Goal: Task Accomplishment & Management: Use online tool/utility

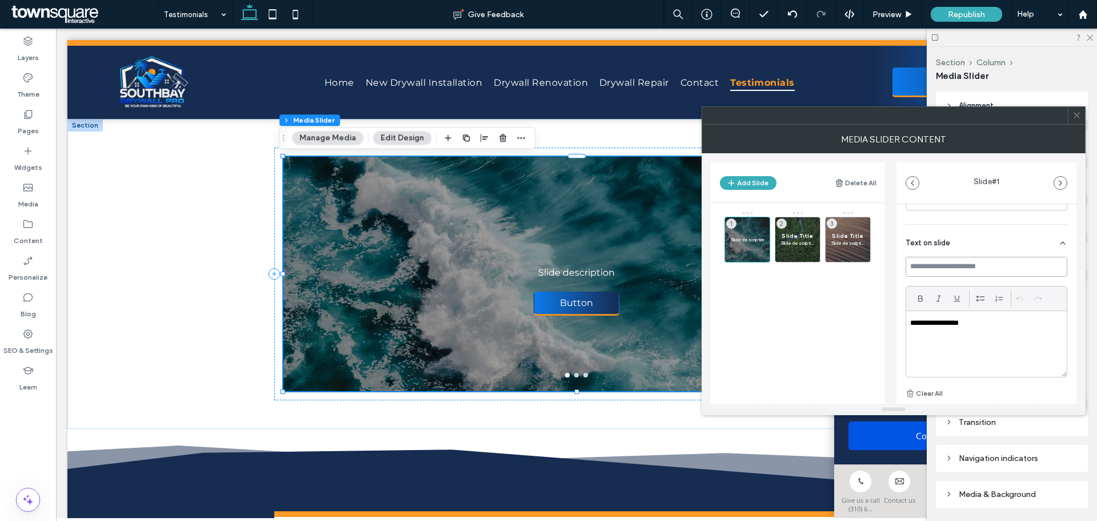
scroll to position [229, 0]
click at [924, 283] on input at bounding box center [987, 287] width 162 height 20
paste input "*****"
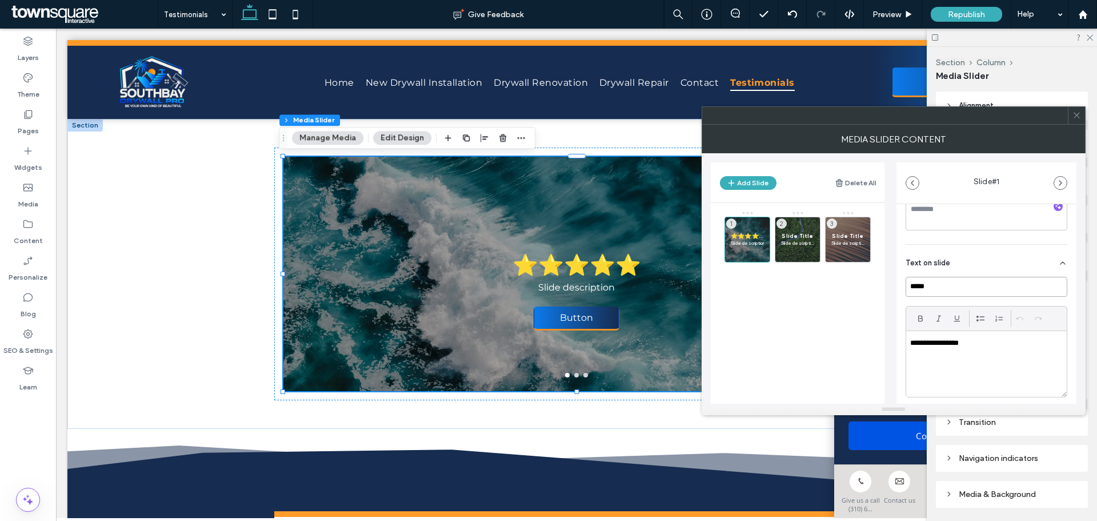
type input "*****"
click at [959, 346] on p "**********" at bounding box center [983, 343] width 146 height 10
click at [959, 345] on p "**********" at bounding box center [983, 343] width 146 height 10
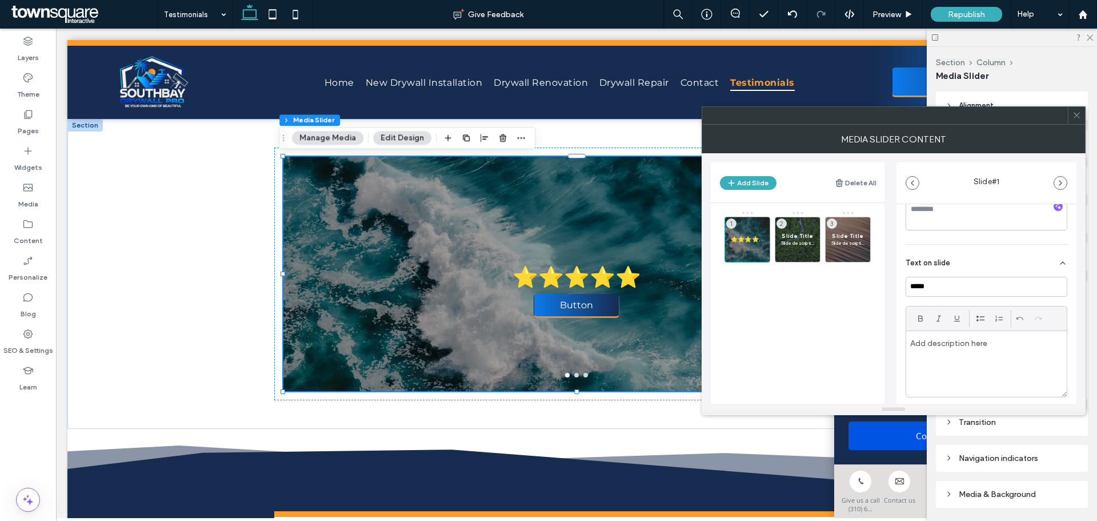
click at [959, 345] on p at bounding box center [983, 343] width 146 height 10
paste div
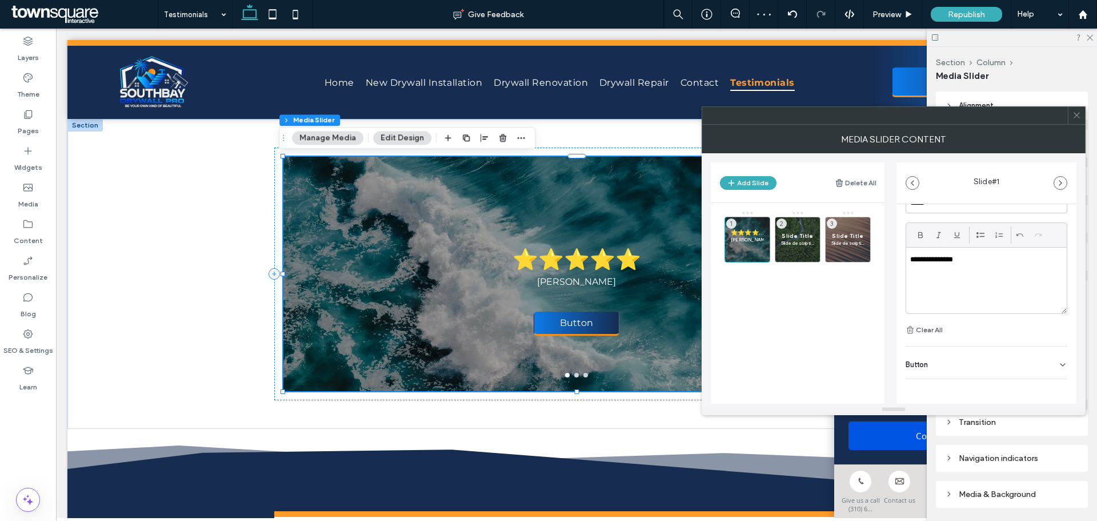
scroll to position [314, 0]
click at [1045, 361] on div "Button" at bounding box center [987, 360] width 162 height 32
click at [1054, 383] on icon at bounding box center [1057, 386] width 10 height 10
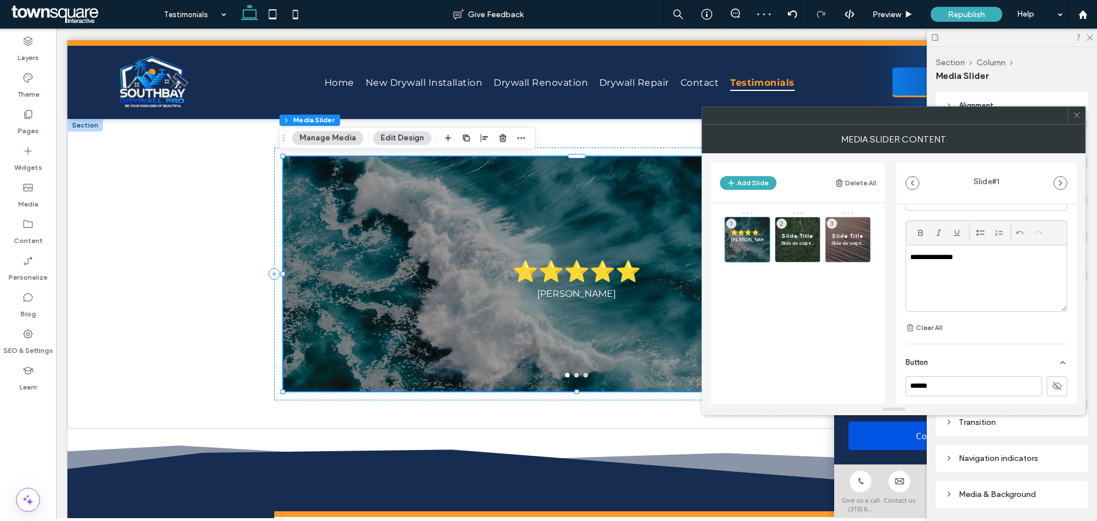
click at [988, 265] on p at bounding box center [986, 267] width 153 height 10
click at [982, 266] on p at bounding box center [986, 267] width 153 height 10
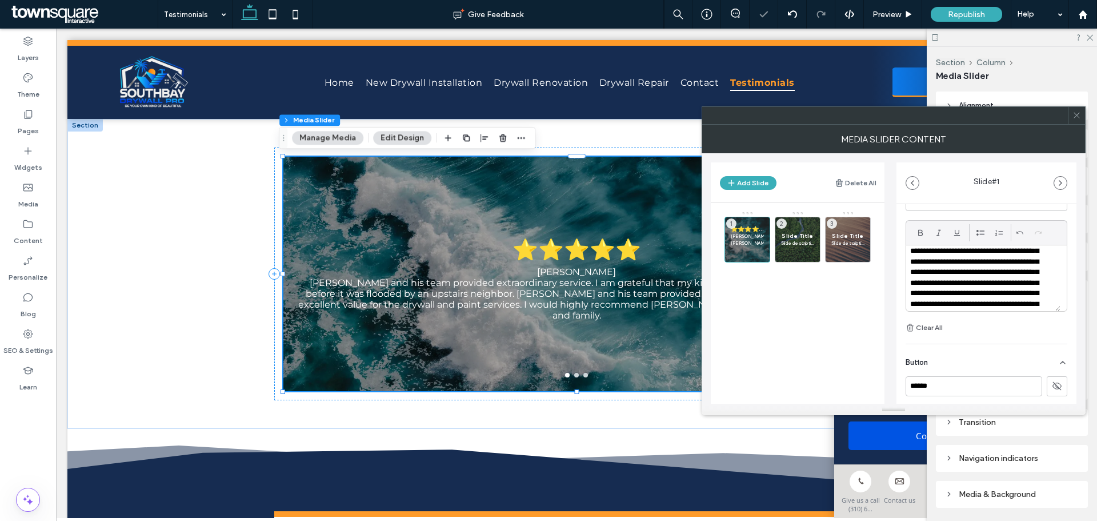
scroll to position [0, 0]
click at [976, 254] on p "**********" at bounding box center [979, 257] width 138 height 10
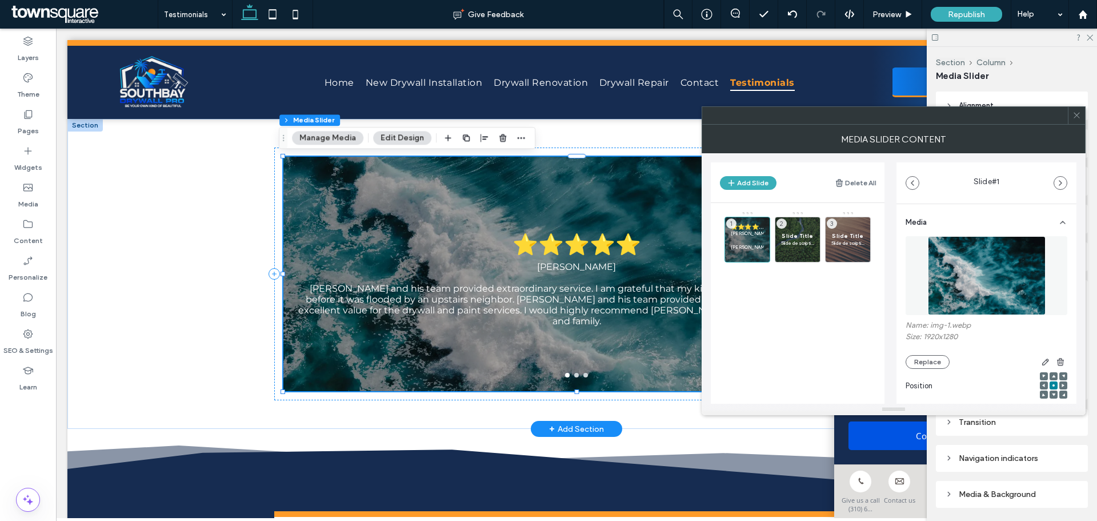
click at [397, 141] on button "Edit Design" at bounding box center [402, 138] width 58 height 14
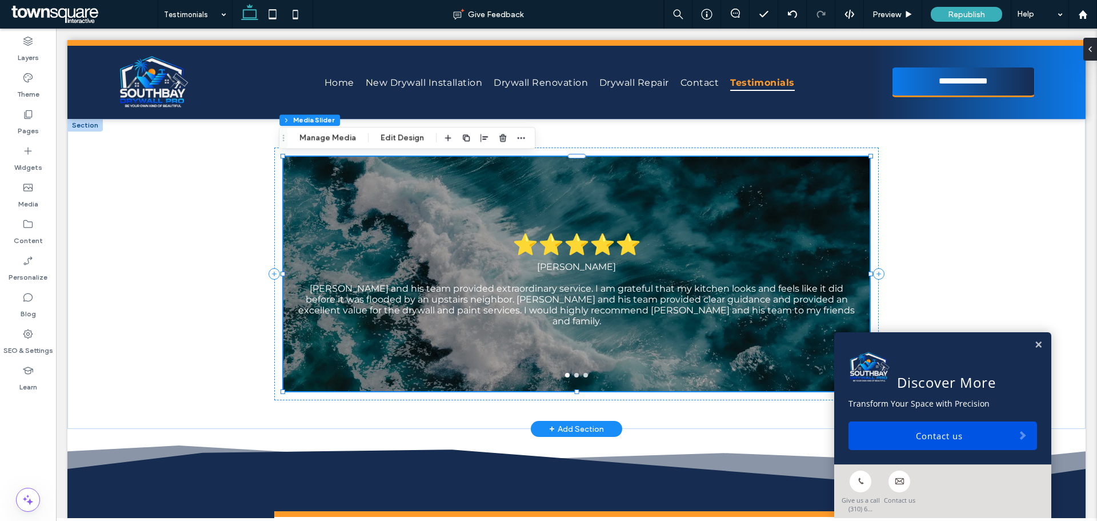
click at [391, 130] on div "Section Column Media Slider Manage Media Edit Design" at bounding box center [407, 138] width 257 height 22
click at [393, 137] on button "Edit Design" at bounding box center [402, 138] width 58 height 14
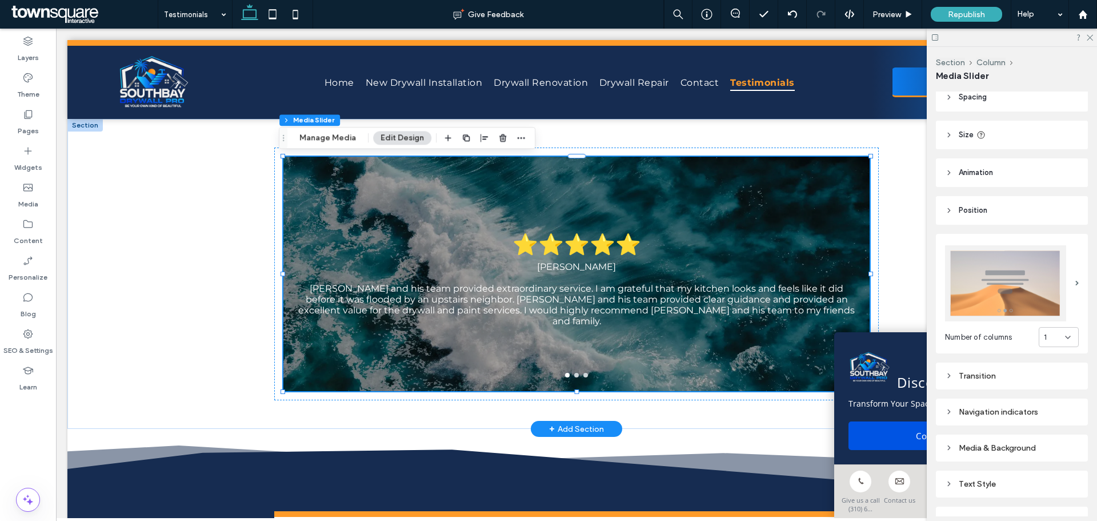
scroll to position [141, 0]
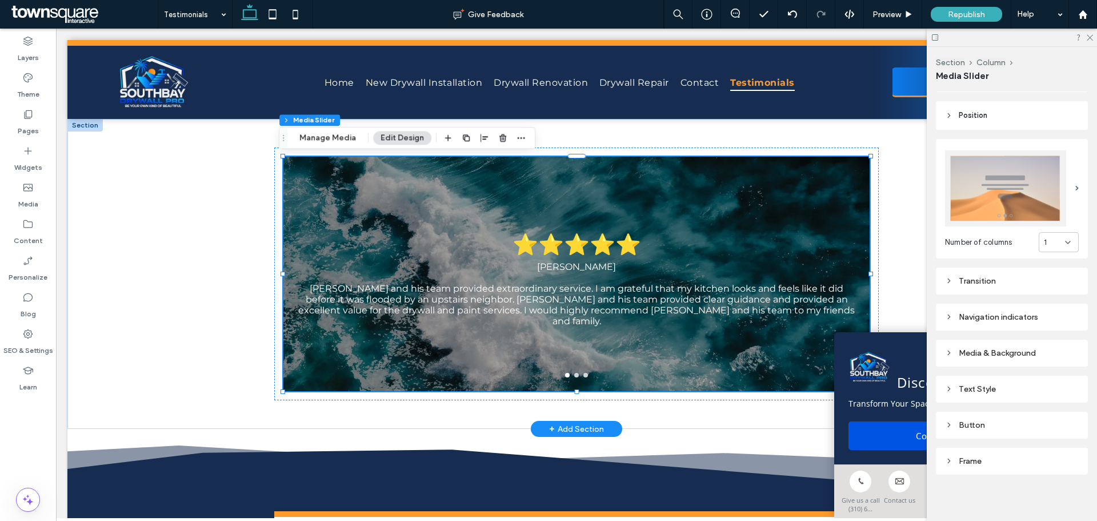
click at [998, 349] on div "Media & Background" at bounding box center [1012, 353] width 134 height 10
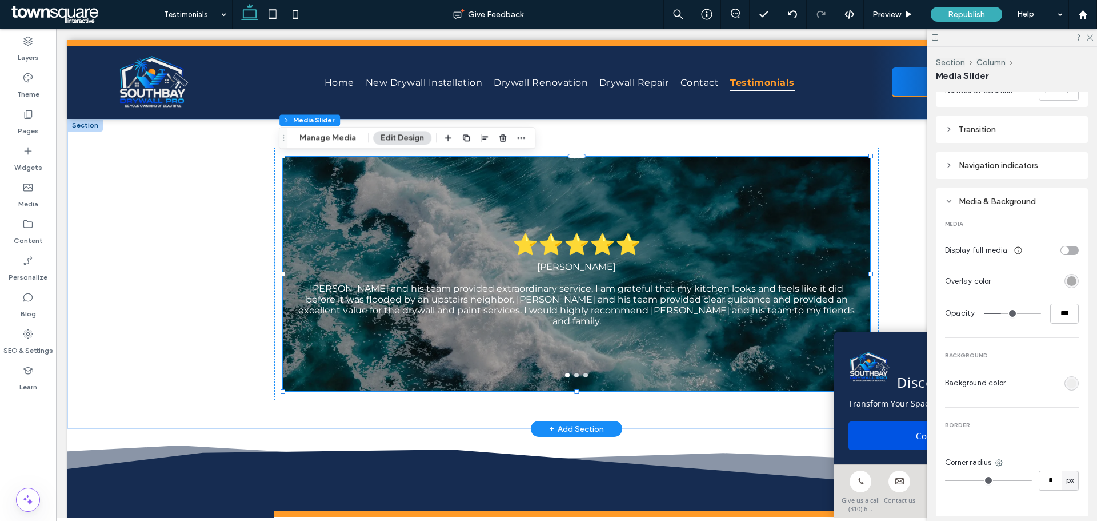
scroll to position [313, 0]
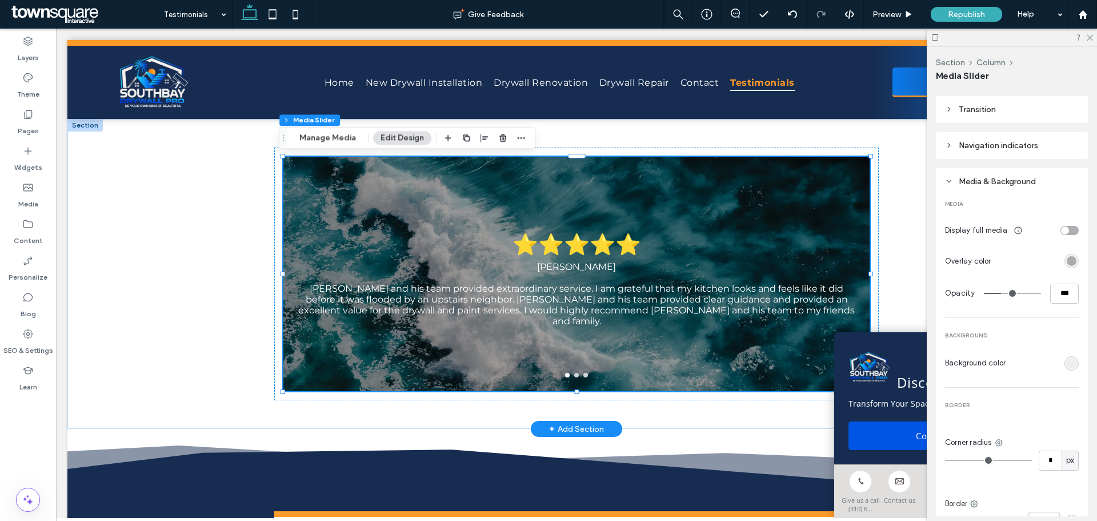
click at [1021, 365] on section "Background color" at bounding box center [1012, 363] width 134 height 20
click at [1067, 360] on div "rgb(238, 238, 238)" at bounding box center [1072, 363] width 10 height 10
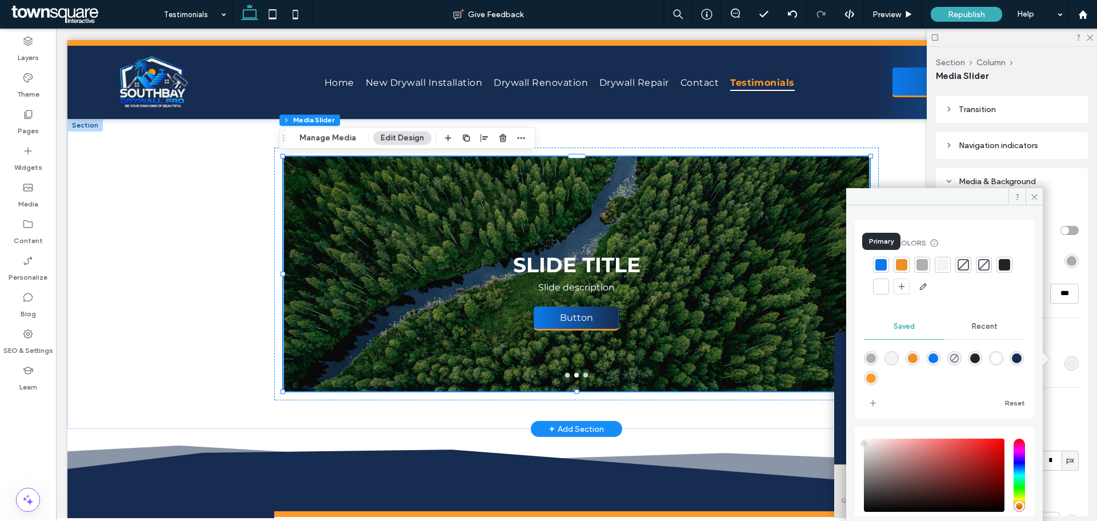
click at [885, 263] on div at bounding box center [881, 264] width 11 height 11
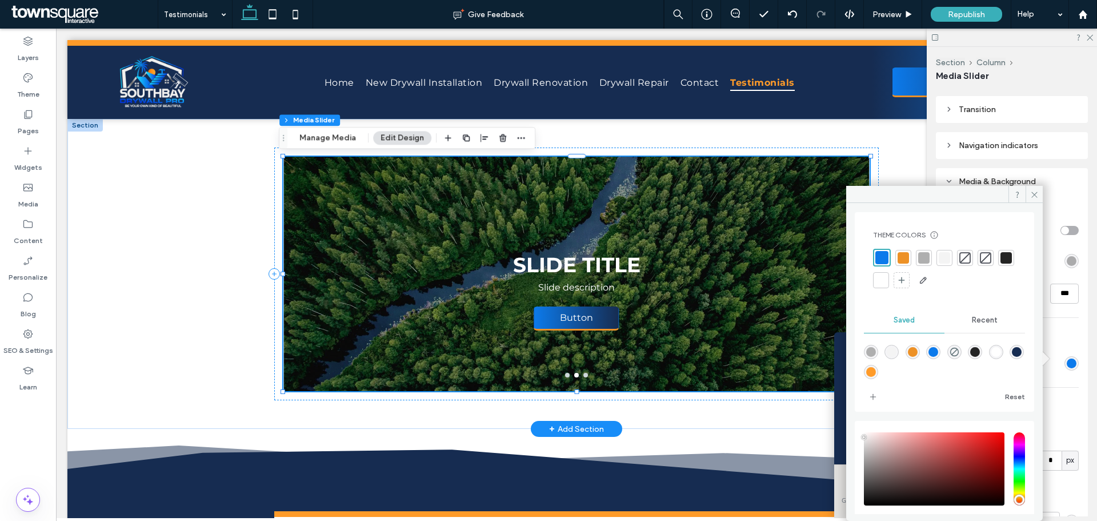
scroll to position [0, 0]
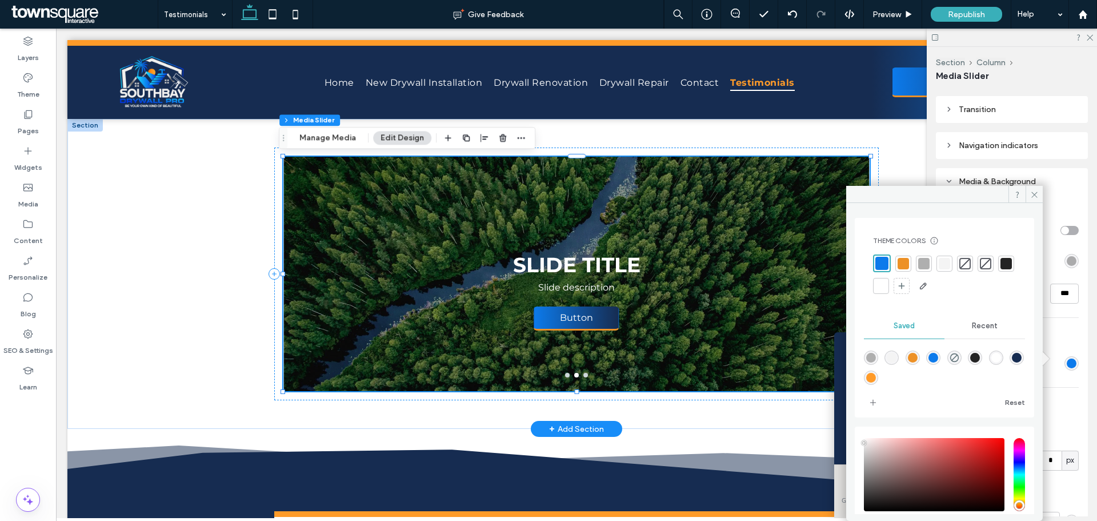
click at [882, 263] on div at bounding box center [882, 263] width 13 height 13
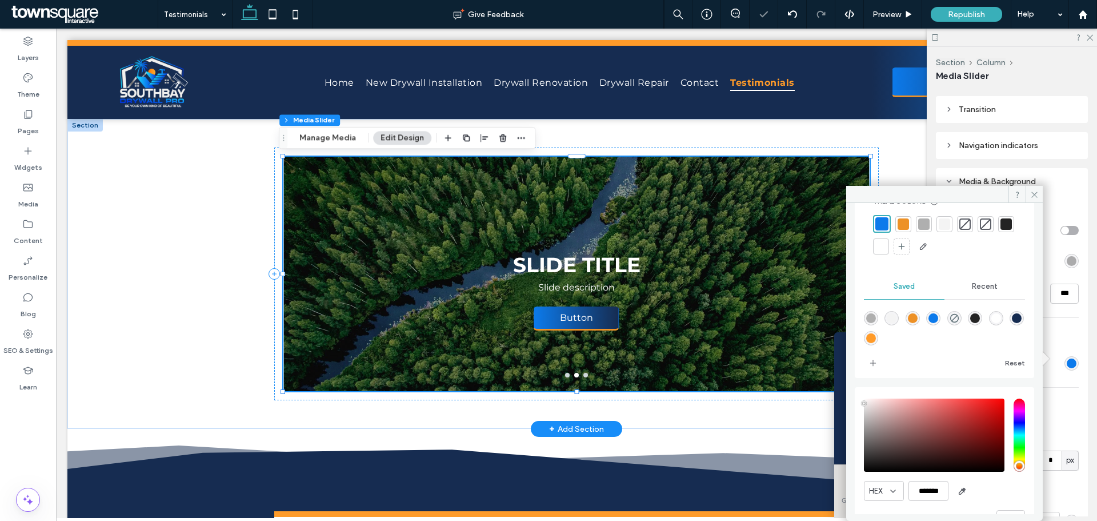
scroll to position [70, 0]
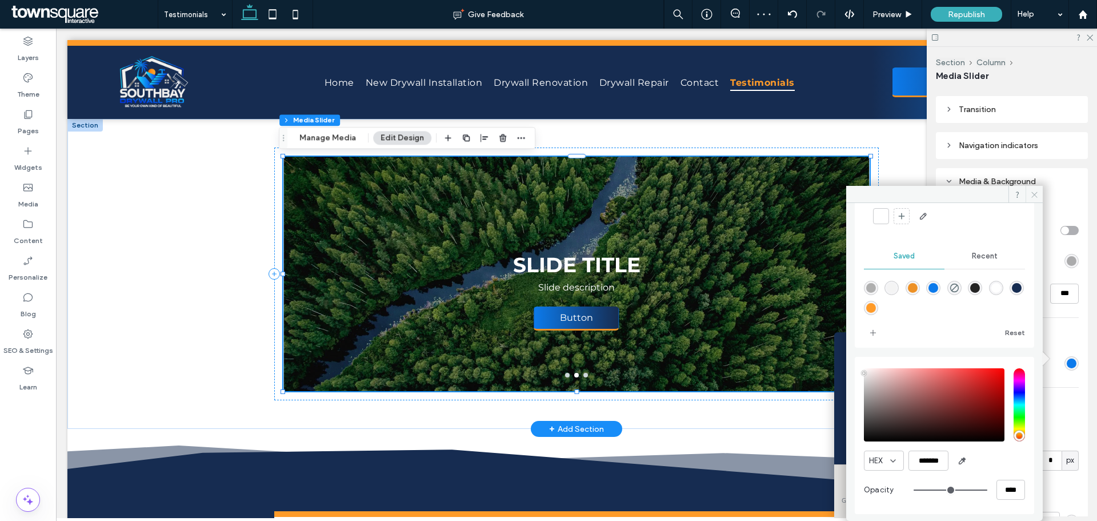
click at [1036, 197] on icon at bounding box center [1034, 194] width 9 height 9
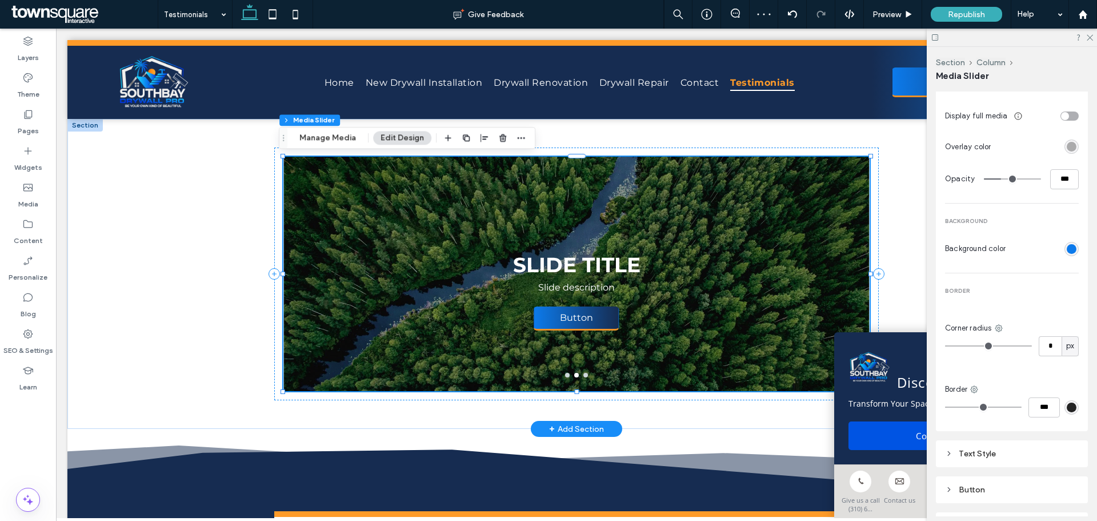
scroll to position [484, 0]
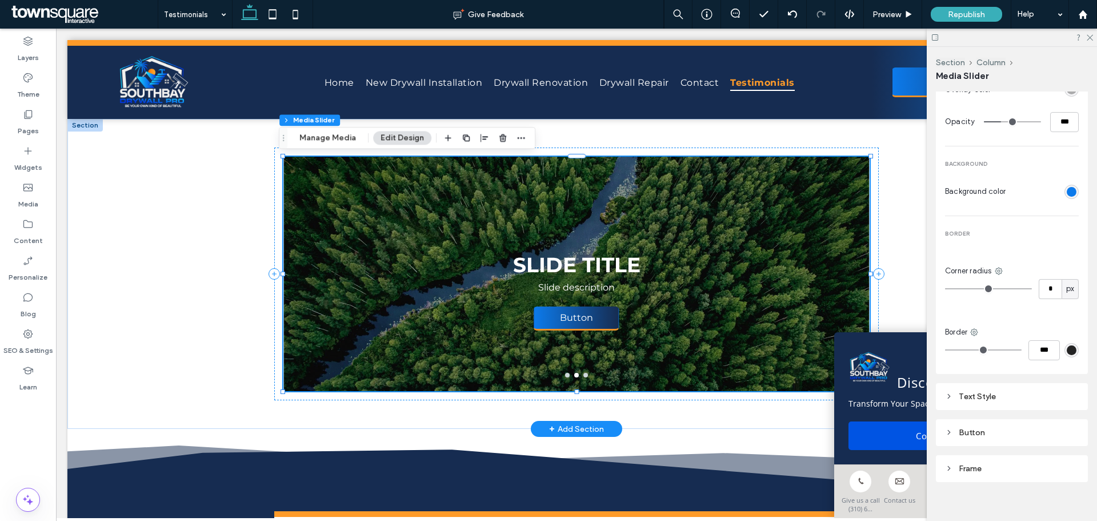
click at [756, 209] on div "Slide Title Slide description Button Button" at bounding box center [576, 281] width 586 height 180
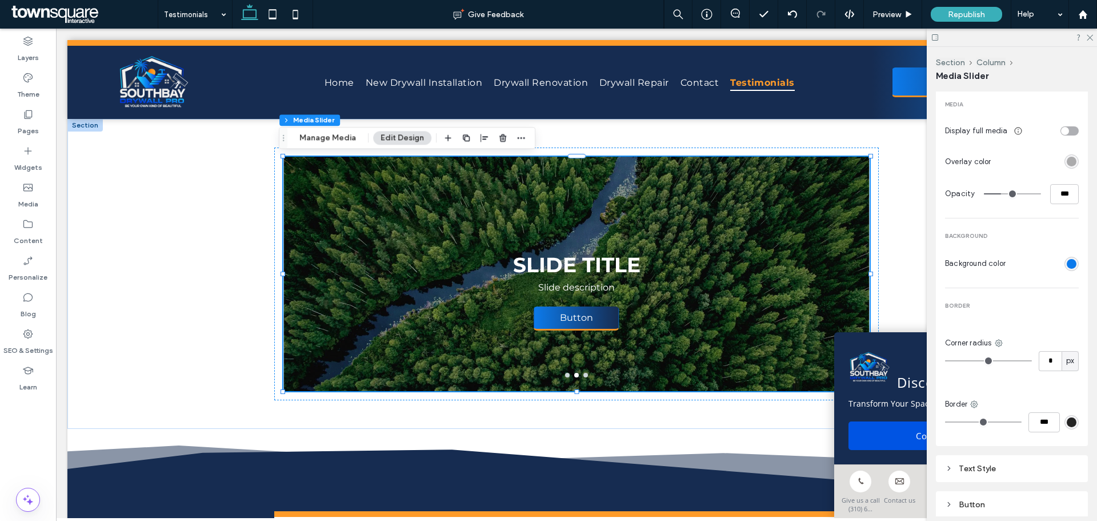
scroll to position [491, 0]
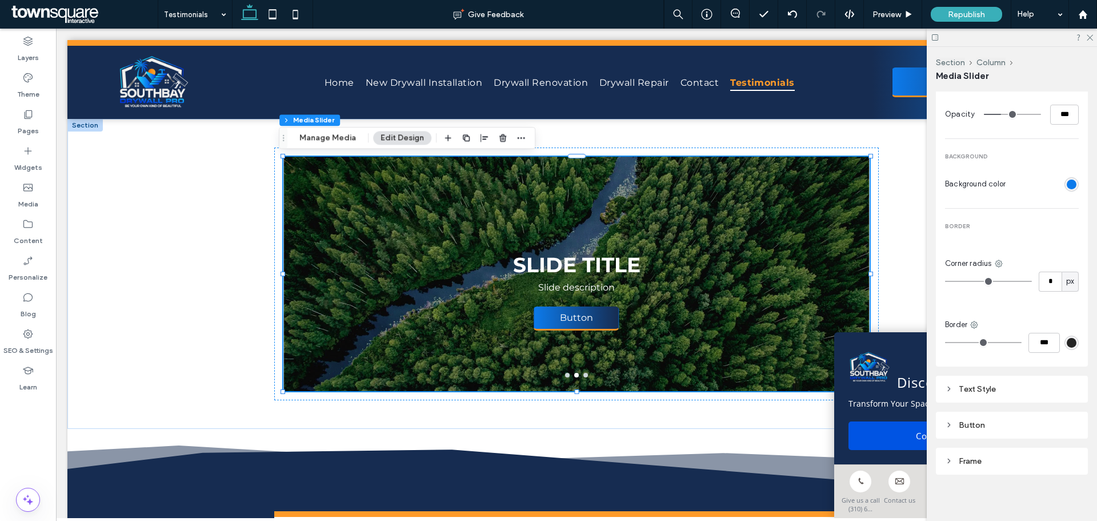
click at [899, 346] on div "Discover More" at bounding box center [943, 369] width 189 height 46
click at [1094, 38] on div at bounding box center [1012, 38] width 170 height 18
click at [1092, 35] on icon at bounding box center [1089, 36] width 7 height 7
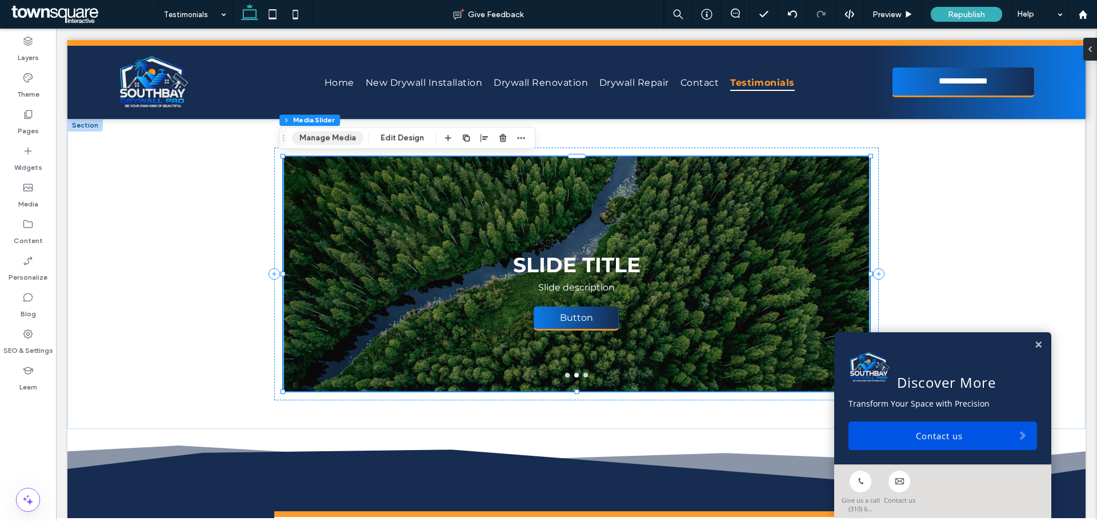
click at [334, 138] on button "Manage Media" at bounding box center [327, 138] width 71 height 14
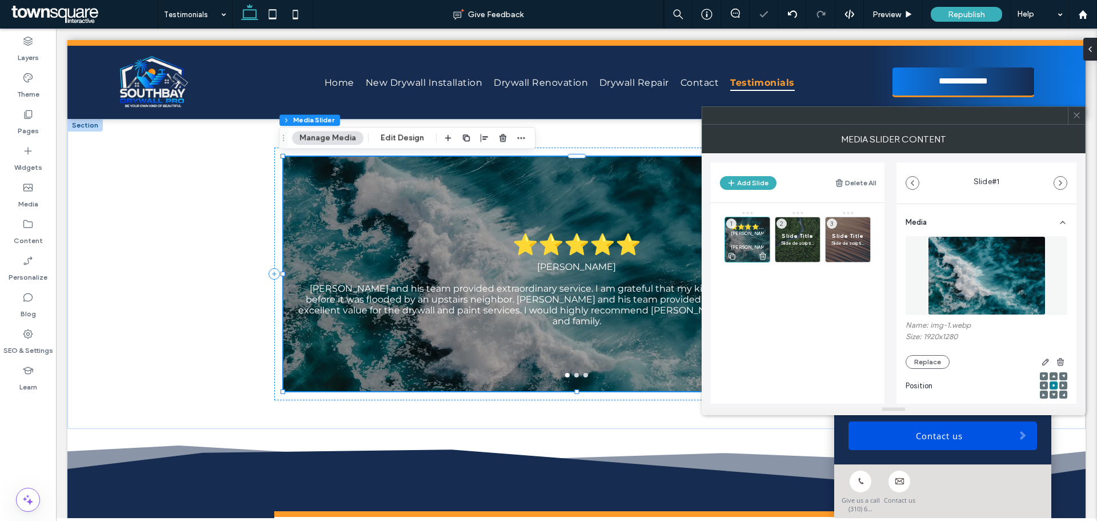
click at [750, 239] on p at bounding box center [747, 240] width 33 height 7
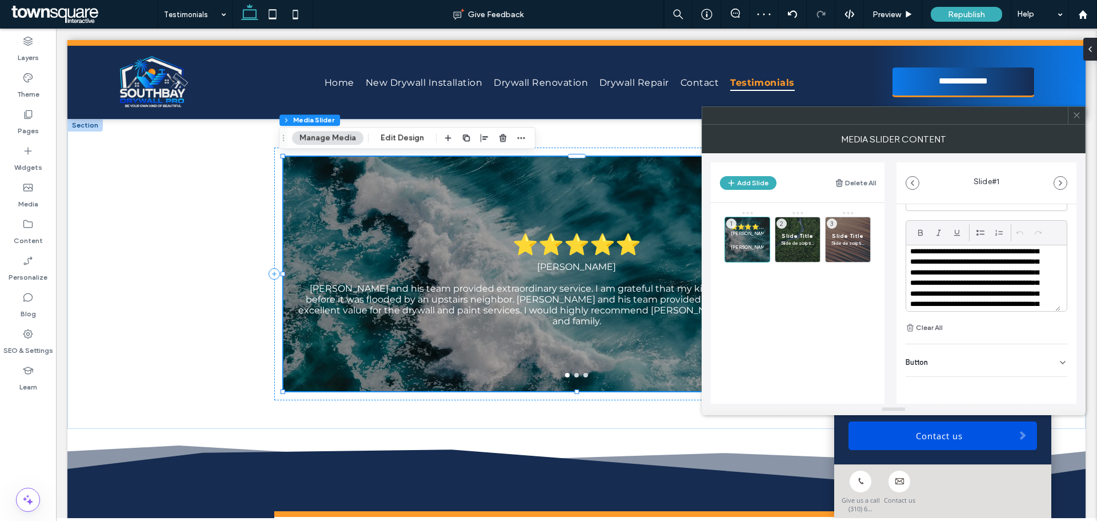
scroll to position [74, 0]
click at [393, 146] on div "Section Column Media Slider Manage Media Edit Design" at bounding box center [407, 138] width 257 height 22
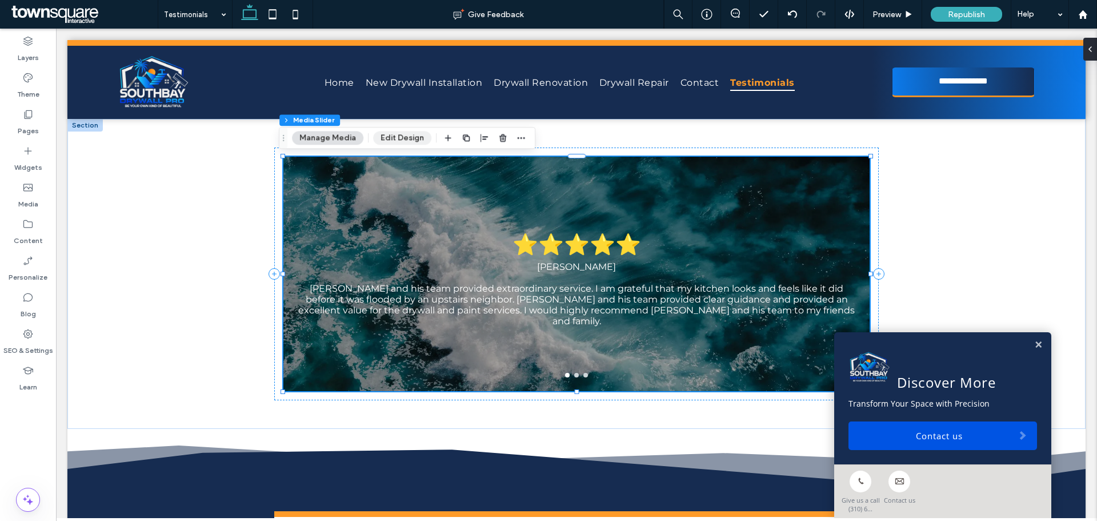
click at [393, 139] on button "Edit Design" at bounding box center [402, 138] width 58 height 14
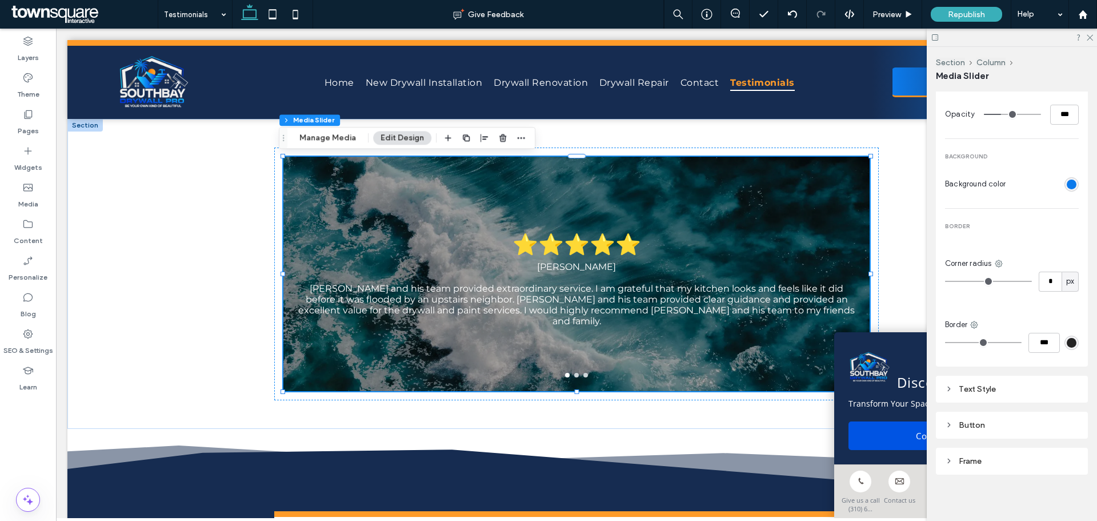
click at [1012, 186] on section "Background color" at bounding box center [1012, 184] width 134 height 20
click at [659, 242] on div "⭐⭐⭐⭐⭐ [PERSON_NAME] [PERSON_NAME] and his team provided extraordinary service. …" at bounding box center [576, 281] width 586 height 180
click at [1067, 179] on div "rgb(12, 122, 235)" at bounding box center [1072, 184] width 10 height 10
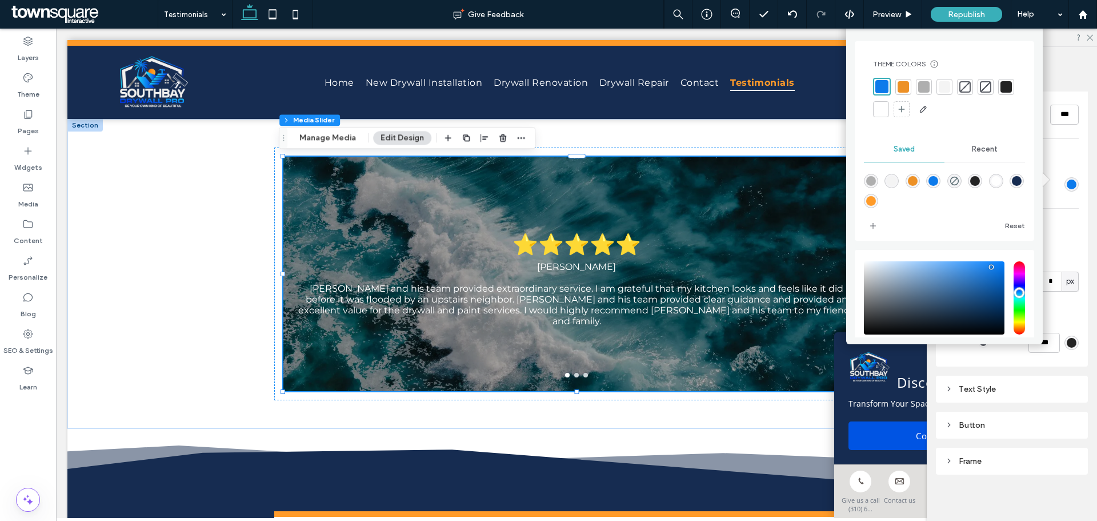
click at [904, 146] on span "Saved" at bounding box center [904, 149] width 21 height 9
click at [907, 151] on span "Saved" at bounding box center [904, 149] width 21 height 9
click at [908, 152] on span "Saved" at bounding box center [904, 149] width 21 height 9
click at [880, 84] on div at bounding box center [882, 86] width 13 height 13
click at [896, 147] on span "Saved" at bounding box center [904, 147] width 21 height 9
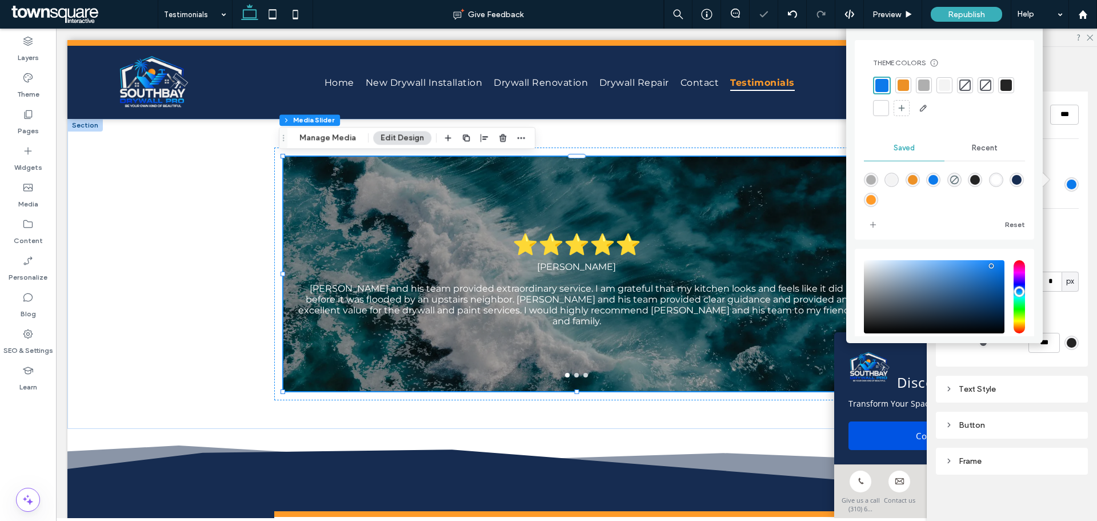
click at [896, 147] on span "Saved" at bounding box center [904, 147] width 21 height 9
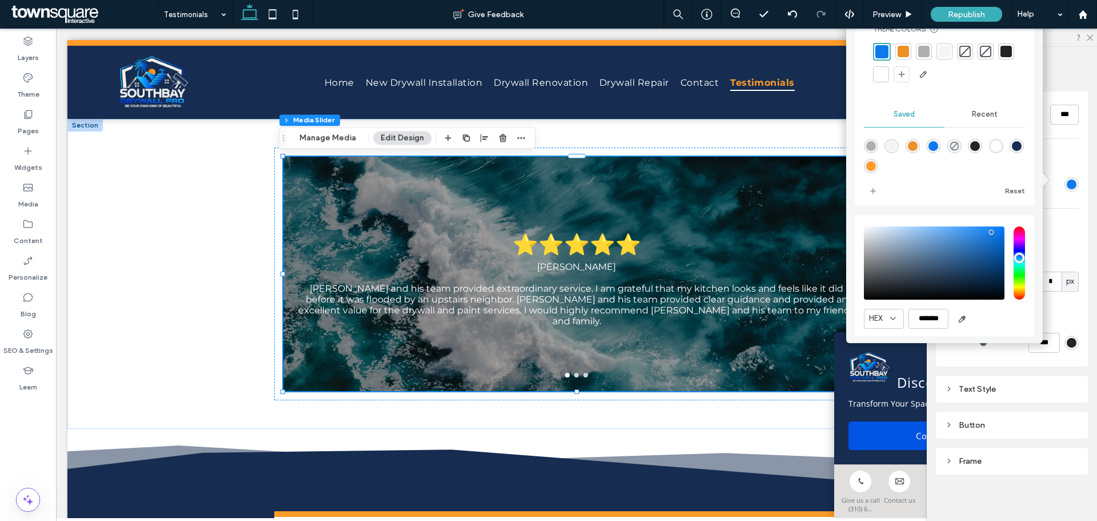
scroll to position [0, 0]
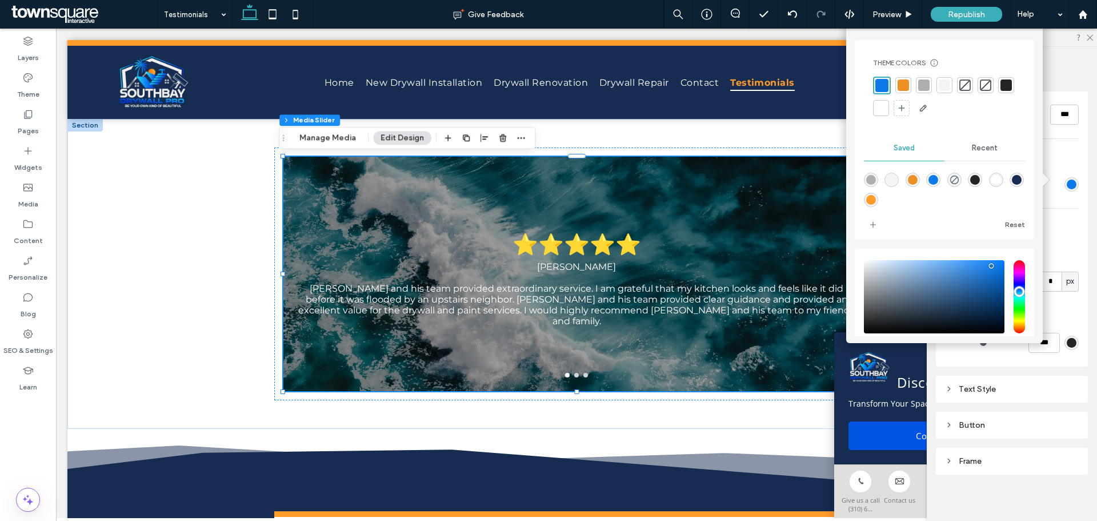
click at [938, 177] on div "rgba(12,122,235,1)" at bounding box center [934, 180] width 10 height 10
click at [909, 148] on span "Saved" at bounding box center [904, 146] width 21 height 9
click at [885, 79] on div at bounding box center [881, 84] width 11 height 11
click at [880, 87] on div at bounding box center [882, 85] width 13 height 13
click at [980, 178] on div "rgba(36,36,36,1)" at bounding box center [975, 180] width 10 height 10
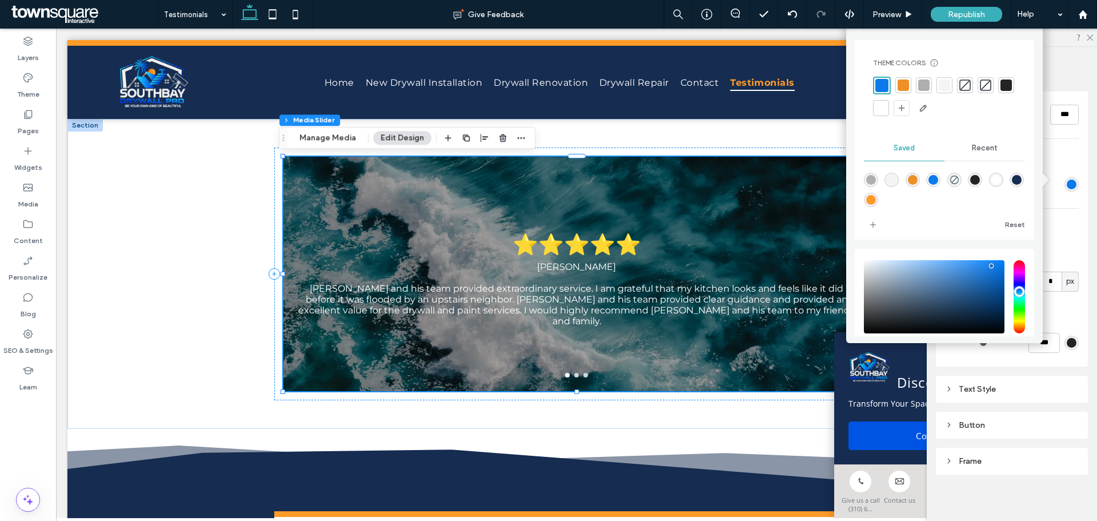
type input "*******"
click at [879, 83] on div at bounding box center [881, 84] width 11 height 11
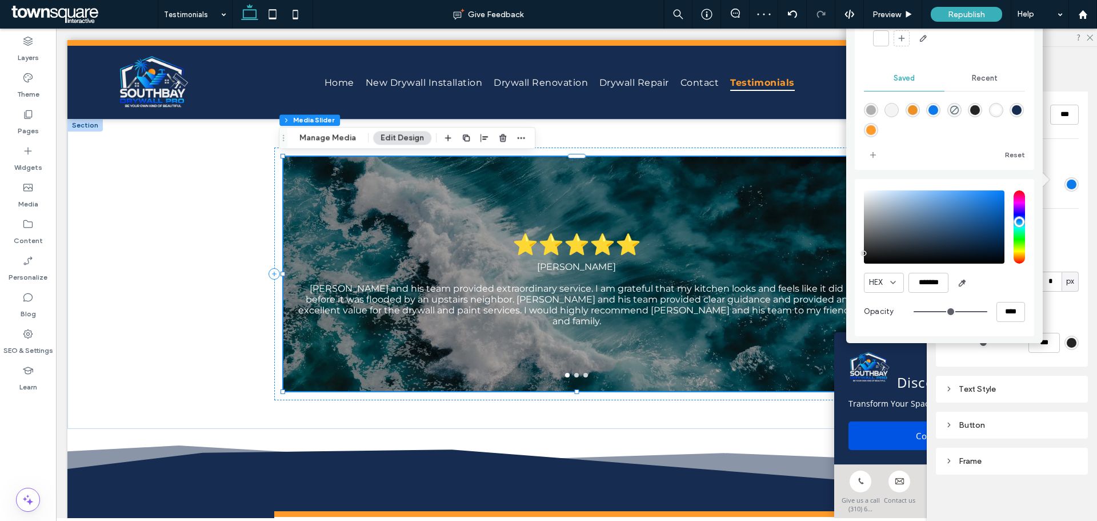
scroll to position [13, 0]
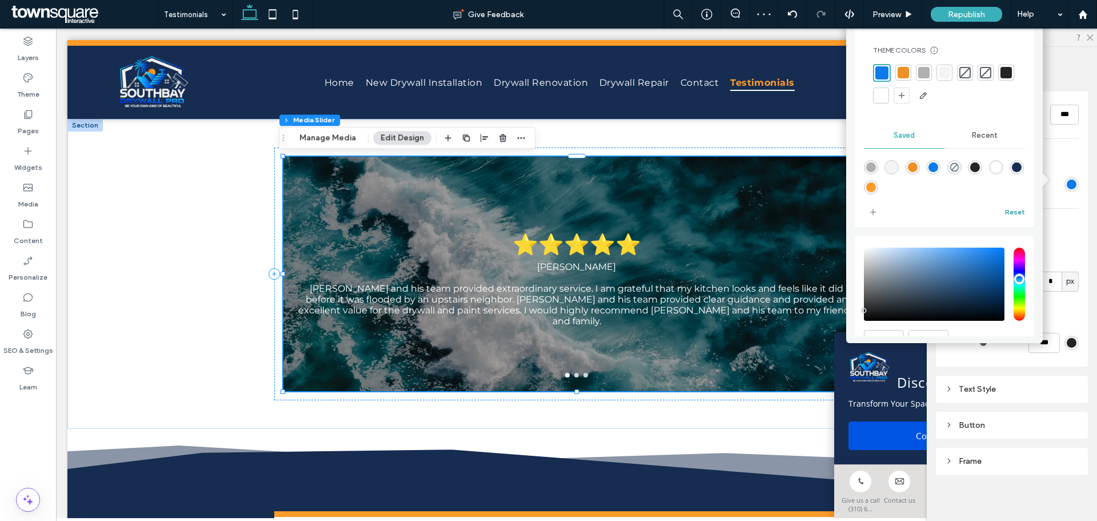
click at [1006, 210] on button "Reset" at bounding box center [1015, 212] width 20 height 14
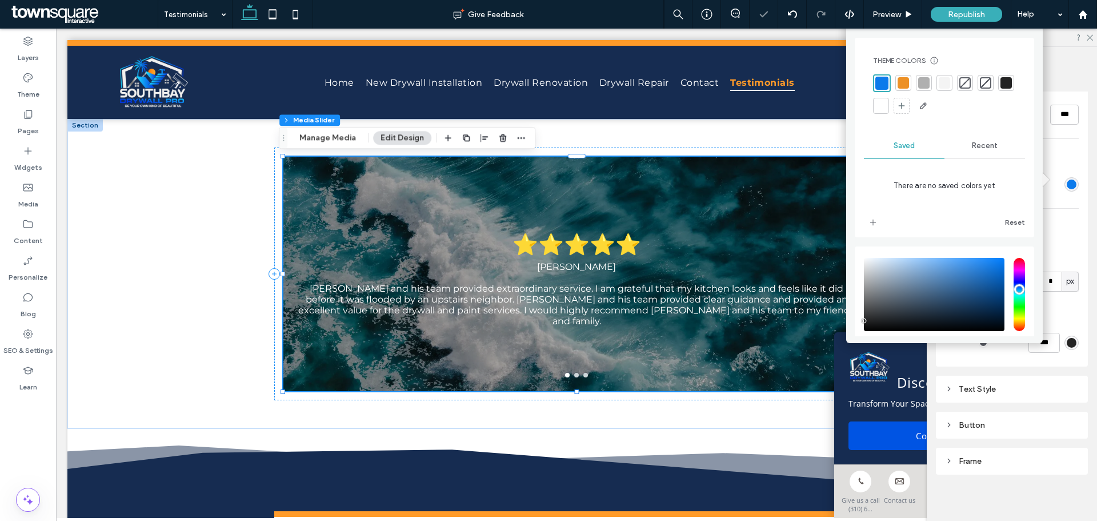
scroll to position [0, 0]
click at [885, 83] on div at bounding box center [882, 85] width 13 height 13
click at [882, 83] on div at bounding box center [882, 85] width 13 height 13
click at [908, 150] on span "Saved" at bounding box center [904, 147] width 21 height 9
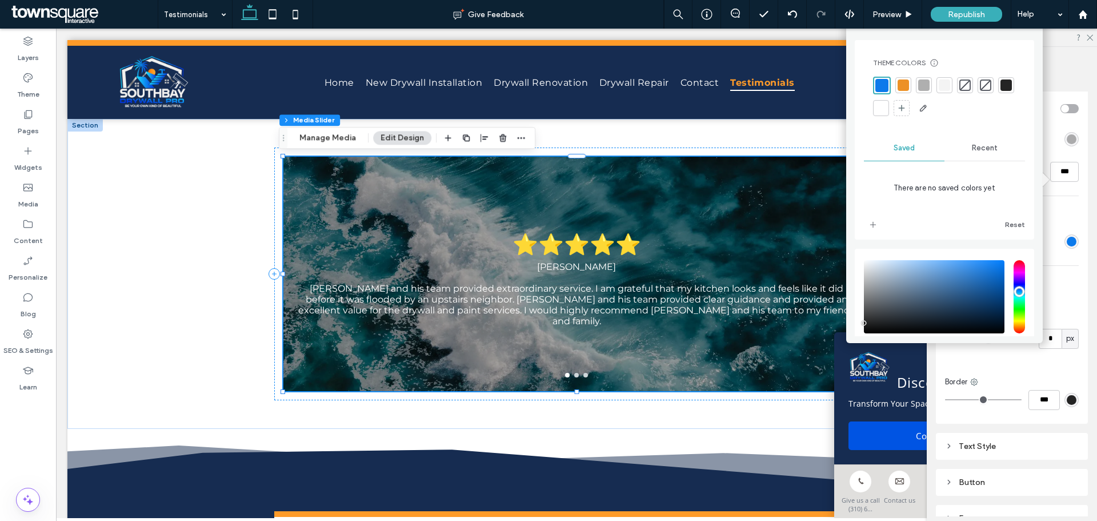
click at [1057, 71] on div "Media Slider" at bounding box center [1012, 76] width 152 height 13
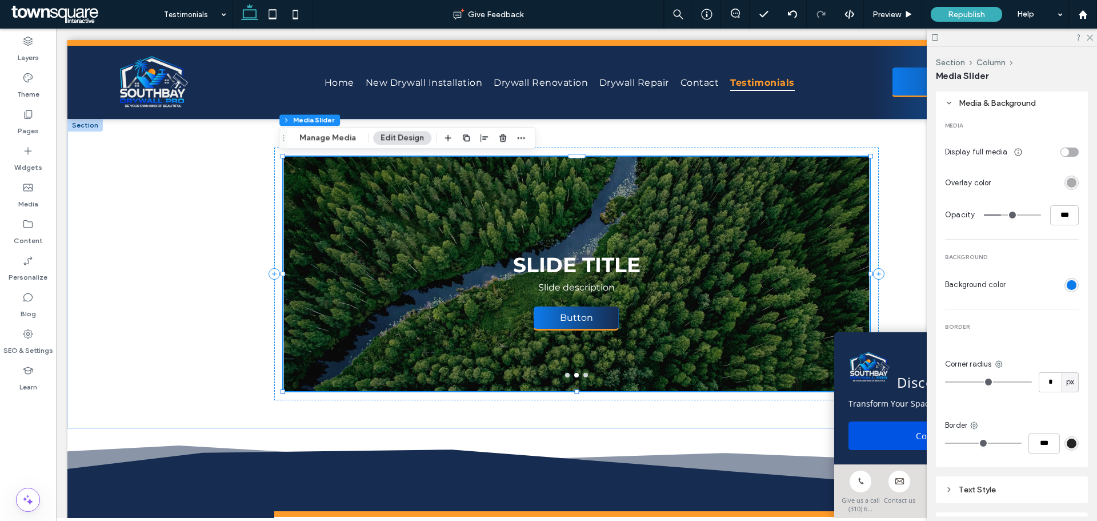
scroll to position [491, 0]
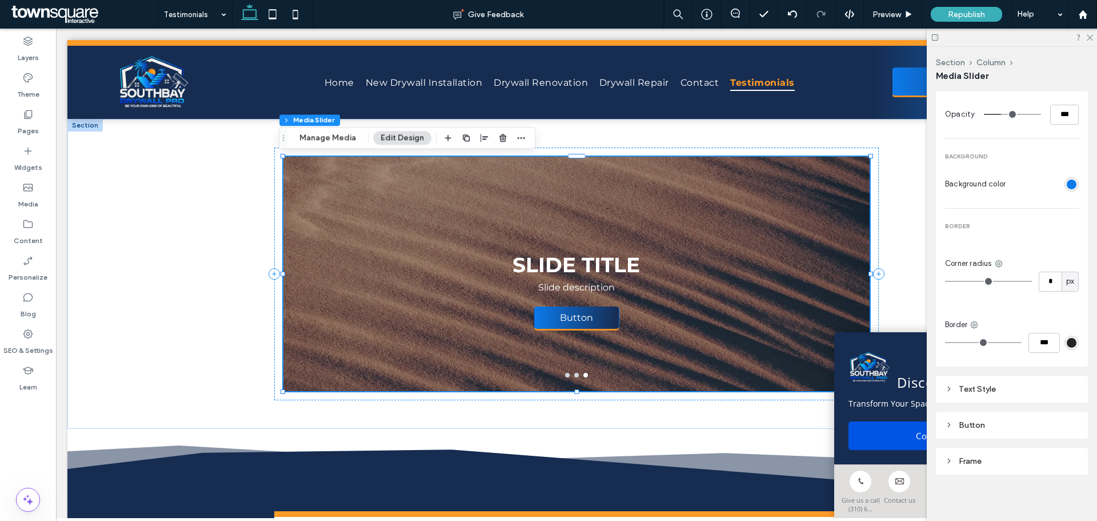
click at [971, 179] on span "Background color" at bounding box center [975, 183] width 61 height 11
click at [990, 179] on span "Background color" at bounding box center [975, 183] width 61 height 11
click at [989, 426] on div "Button" at bounding box center [1012, 424] width 134 height 15
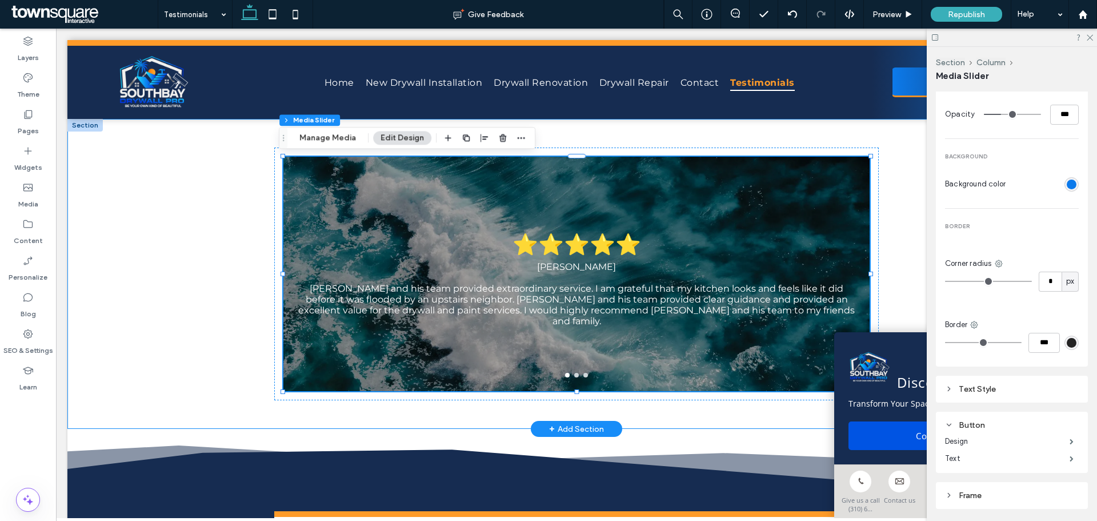
click at [879, 218] on div "⭐⭐⭐⭐⭐ [PERSON_NAME] [PERSON_NAME] and his team provided extraordinary service. …" at bounding box center [577, 274] width 686 height 310
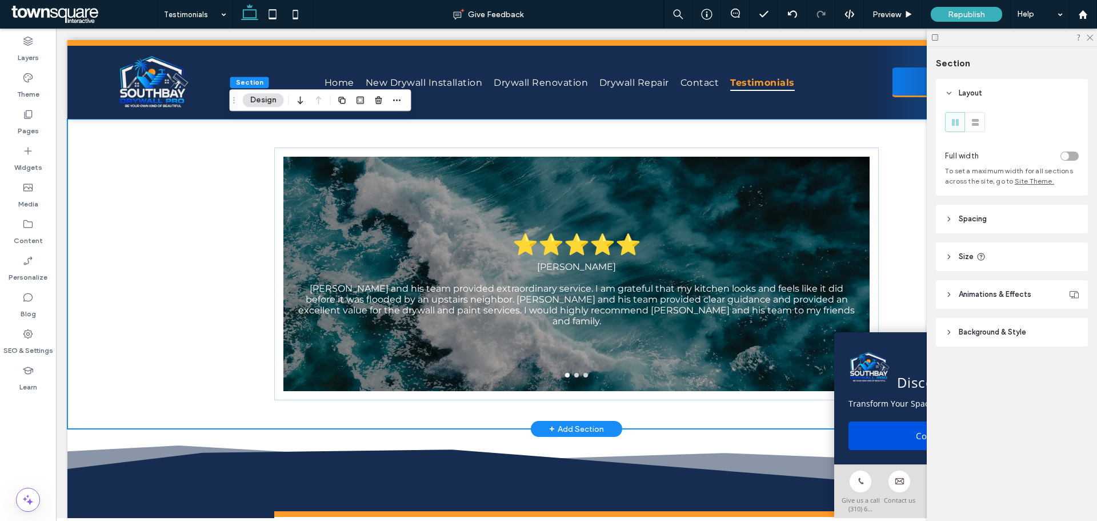
click at [893, 179] on div "⭐⭐⭐⭐⭐ [PERSON_NAME] [PERSON_NAME] and his team provided extraordinary service. …" at bounding box center [577, 274] width 686 height 310
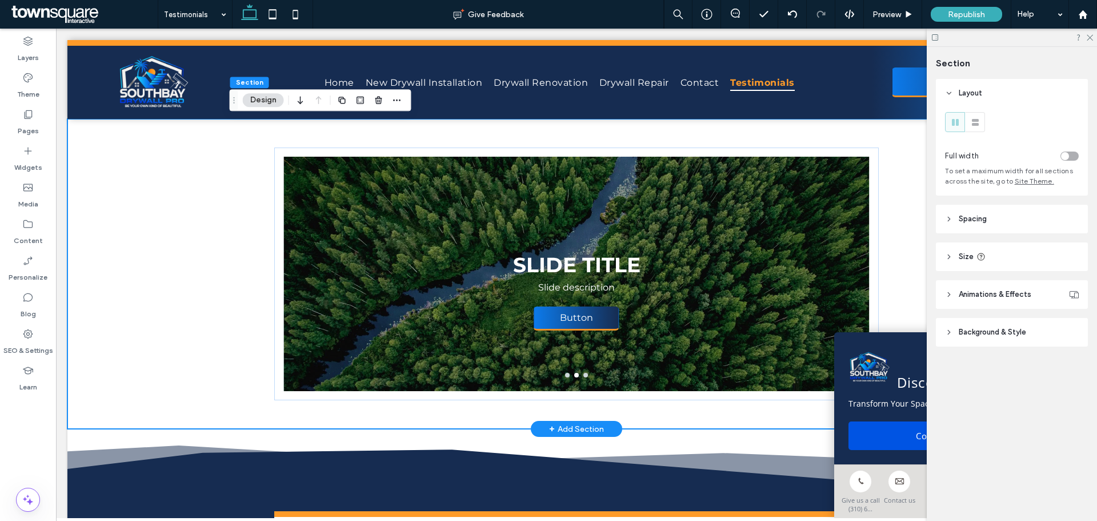
click at [885, 270] on div "⭐⭐⭐⭐⭐ [PERSON_NAME] [PERSON_NAME] and his team provided extraordinary service. …" at bounding box center [577, 274] width 686 height 310
click at [959, 331] on span "Background & Style" at bounding box center [992, 331] width 67 height 11
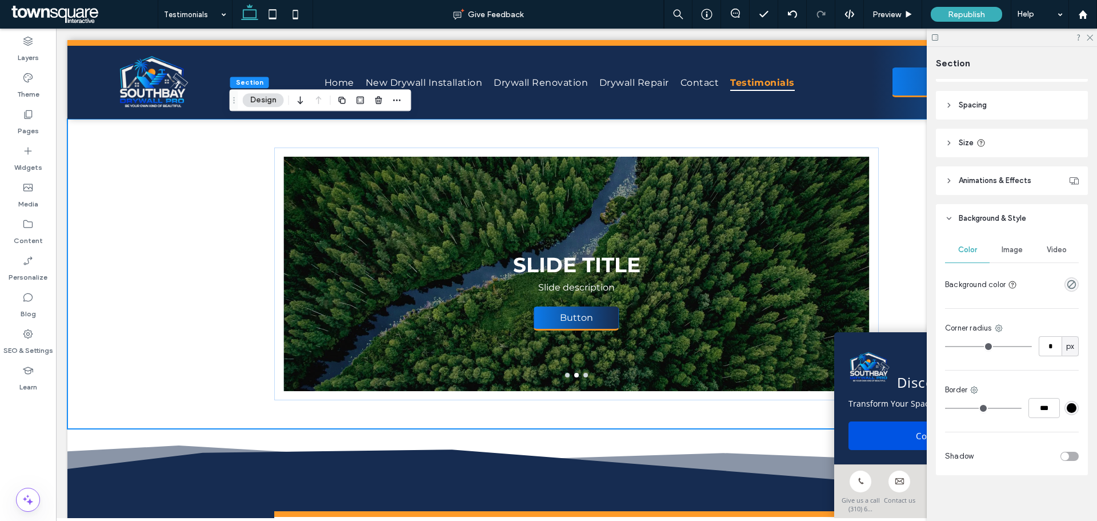
scroll to position [114, 0]
click at [1067, 283] on icon "rgba(0, 0, 0, 0)" at bounding box center [1072, 284] width 10 height 10
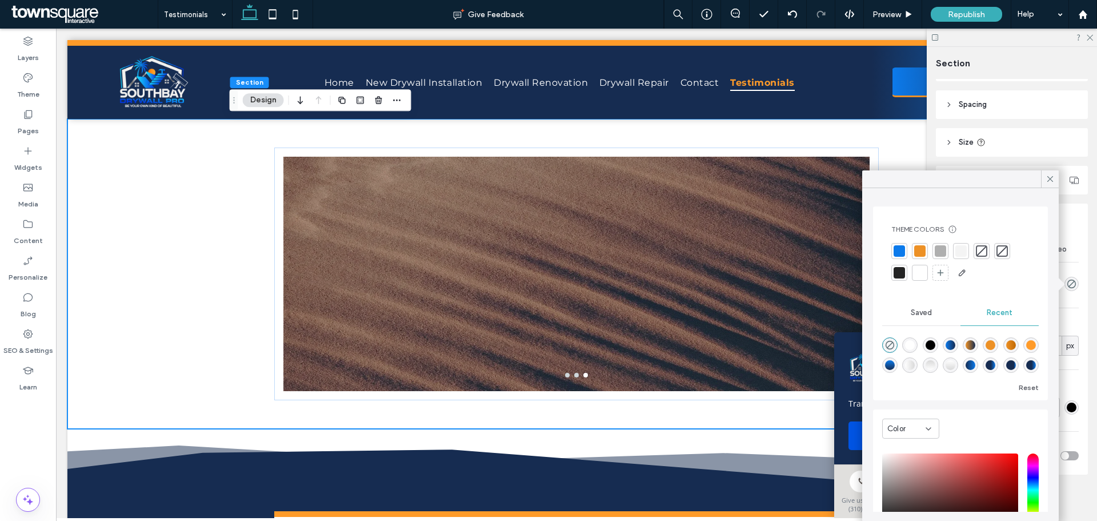
click at [896, 249] on div at bounding box center [899, 250] width 11 height 11
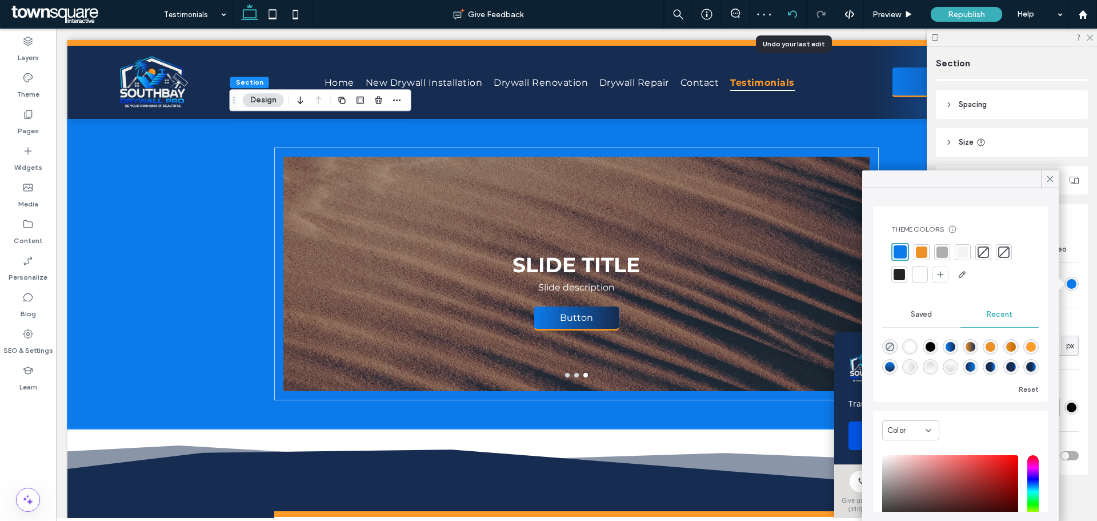
click at [793, 13] on icon at bounding box center [792, 14] width 9 height 9
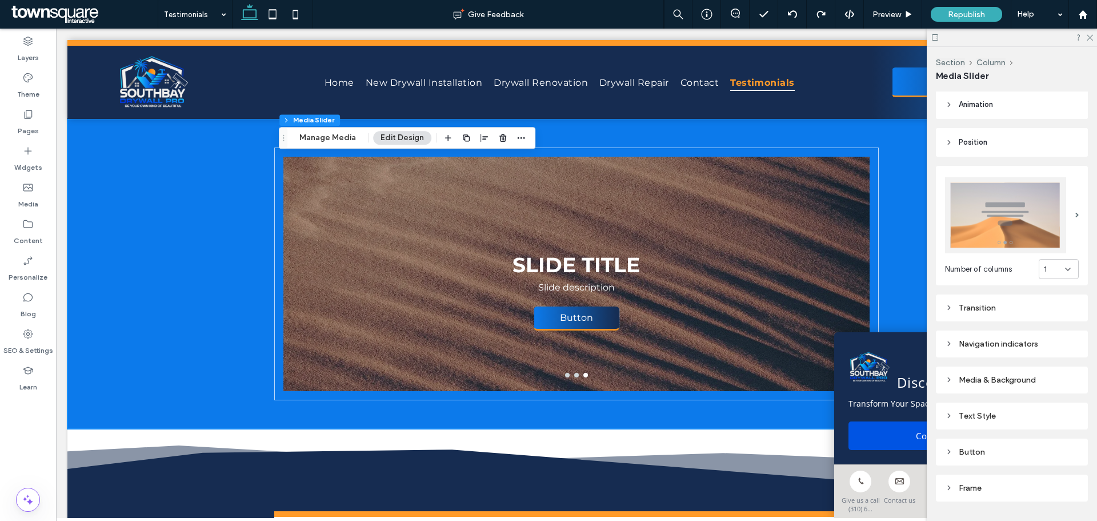
click at [1009, 382] on div "Media & Background" at bounding box center [1012, 379] width 134 height 15
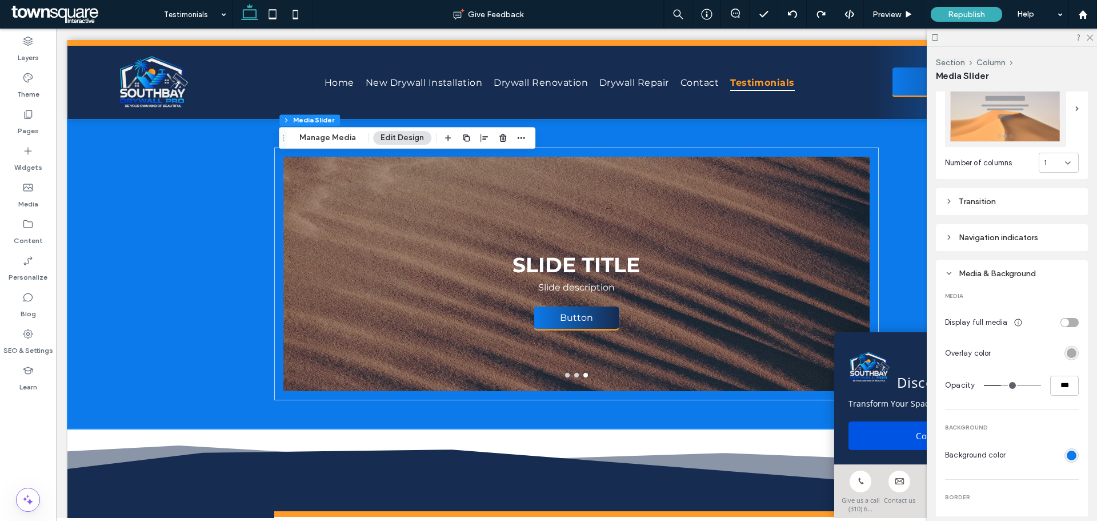
scroll to position [229, 0]
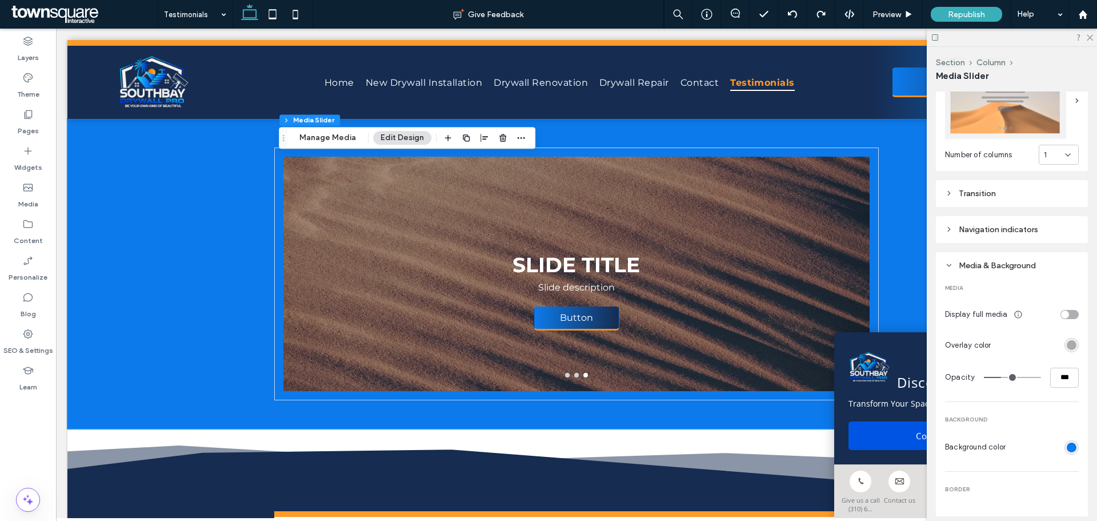
click at [1026, 285] on span "MEDIA" at bounding box center [1012, 288] width 134 height 8
click at [1064, 313] on div "toggle" at bounding box center [1070, 314] width 18 height 9
click at [1067, 341] on div "rgba(0, 0, 0, 0.3)" at bounding box center [1072, 345] width 10 height 10
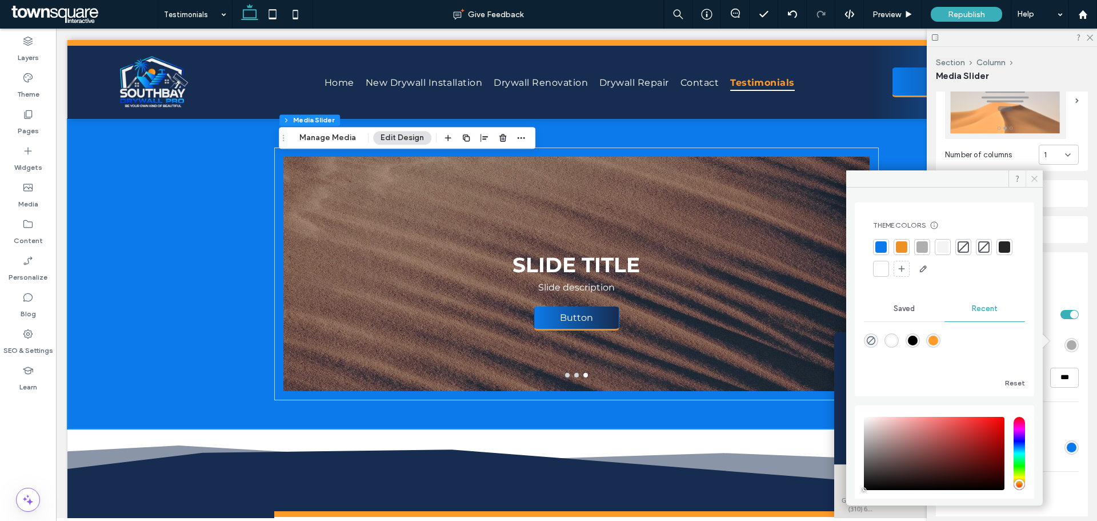
click at [1036, 176] on icon at bounding box center [1034, 178] width 9 height 9
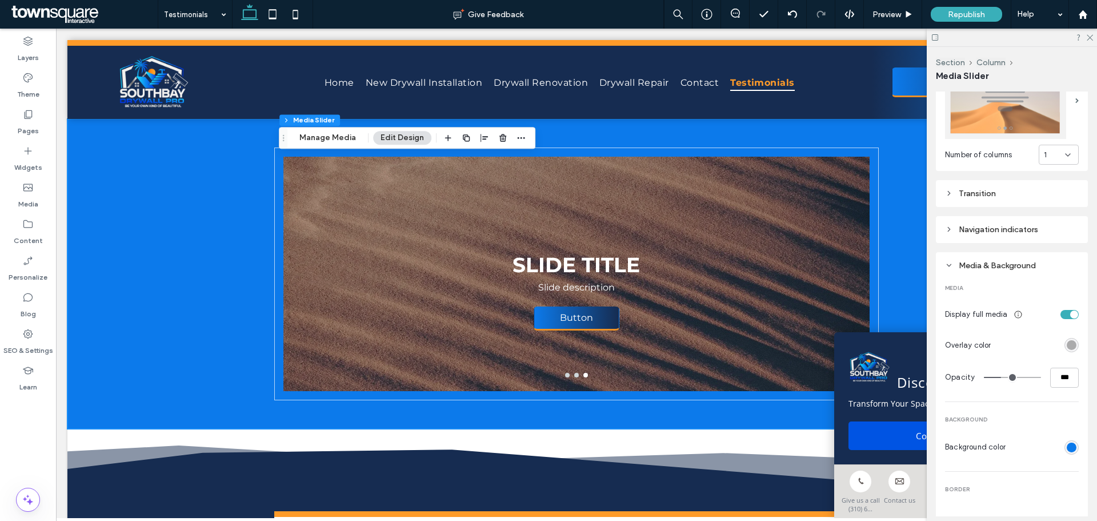
click at [1070, 310] on div "toggle" at bounding box center [1074, 314] width 8 height 8
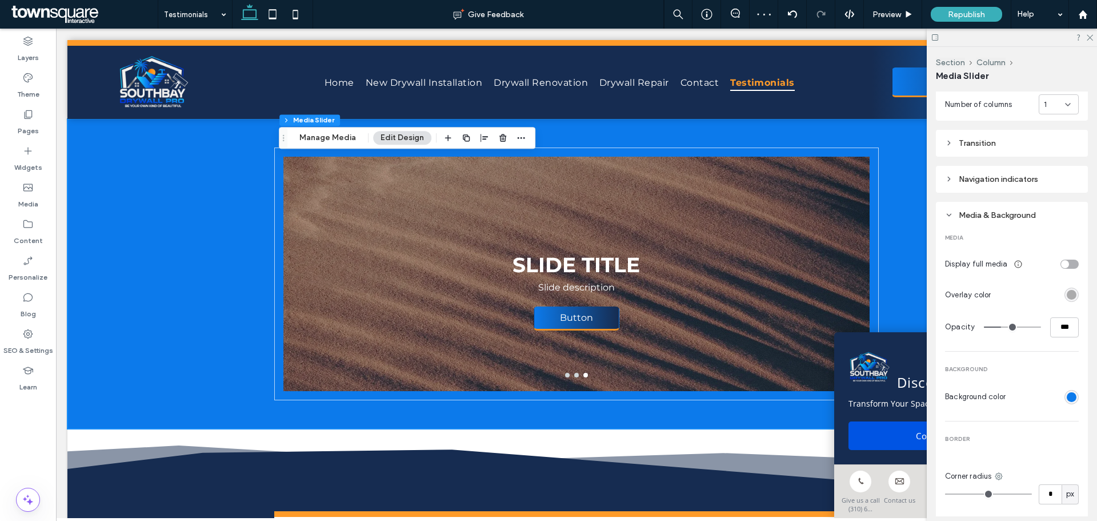
scroll to position [343, 0]
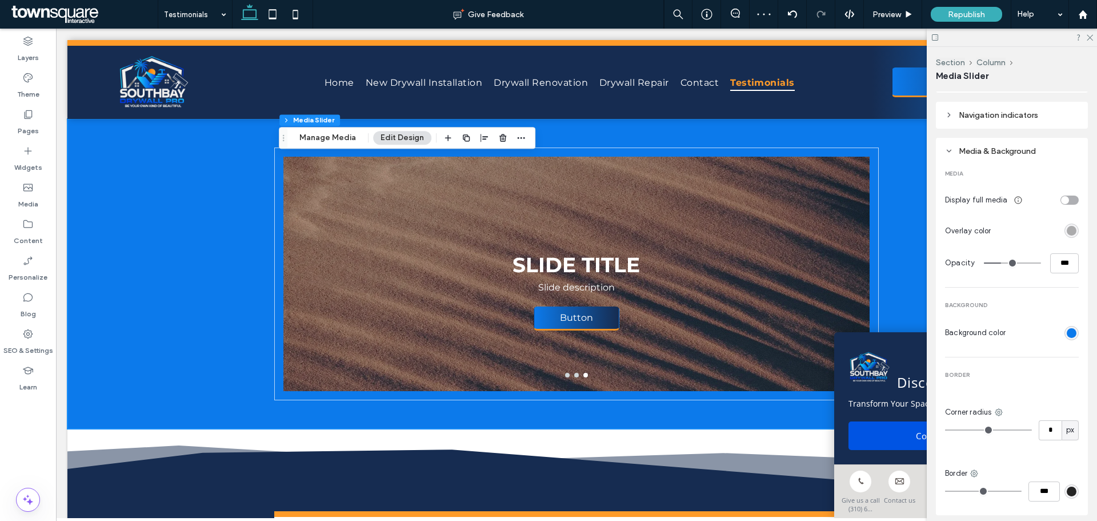
click at [1000, 337] on section "Background color" at bounding box center [1012, 333] width 134 height 20
click at [1067, 328] on div "rgb(12, 122, 235)" at bounding box center [1072, 333] width 10 height 10
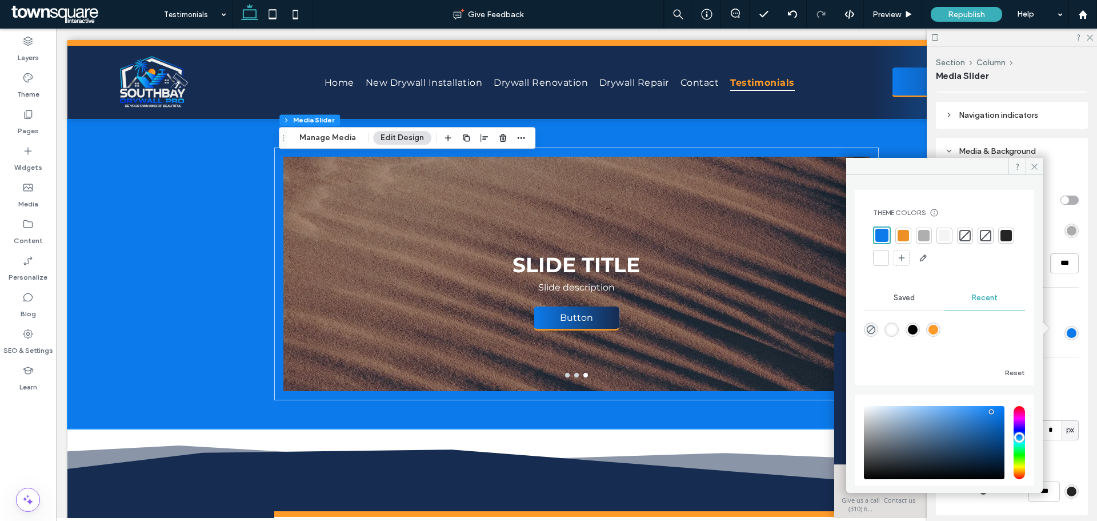
click at [880, 239] on div at bounding box center [882, 235] width 13 height 13
click at [880, 239] on div at bounding box center [882, 233] width 13 height 13
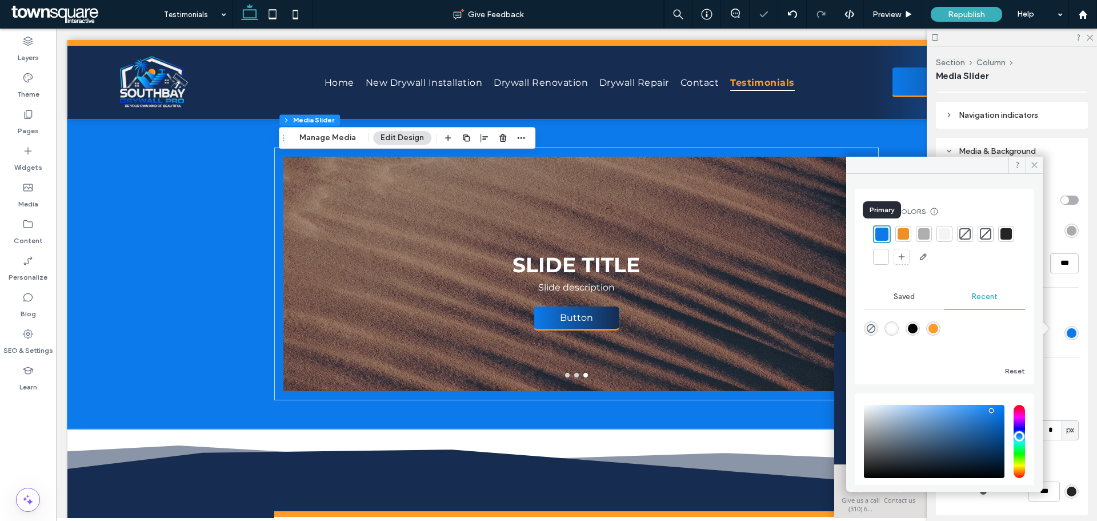
click at [880, 239] on div at bounding box center [882, 233] width 13 height 13
click at [918, 324] on div "rgba(0, 0, 0, 1)" at bounding box center [913, 328] width 10 height 10
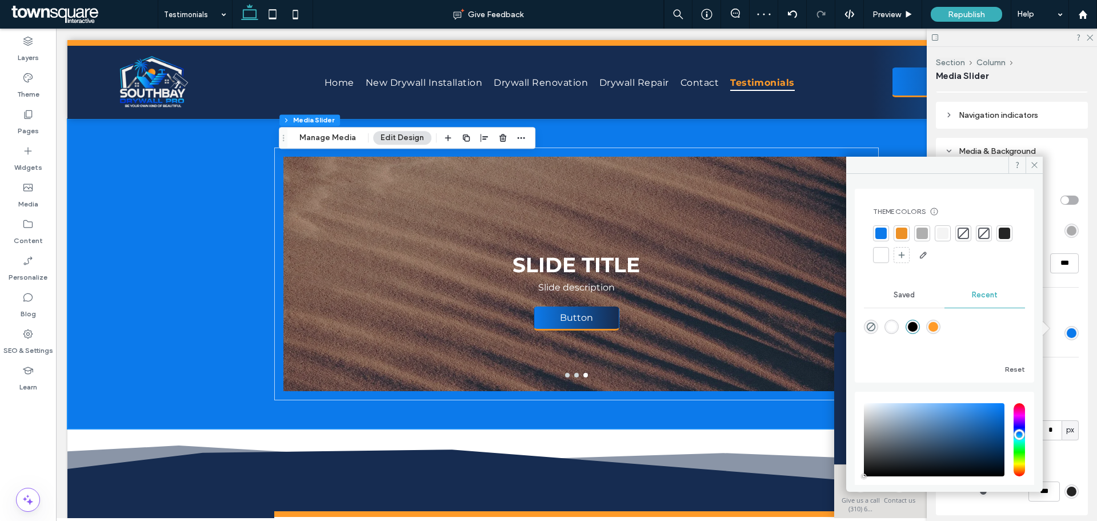
type input "*******"
click at [884, 231] on div at bounding box center [881, 232] width 11 height 11
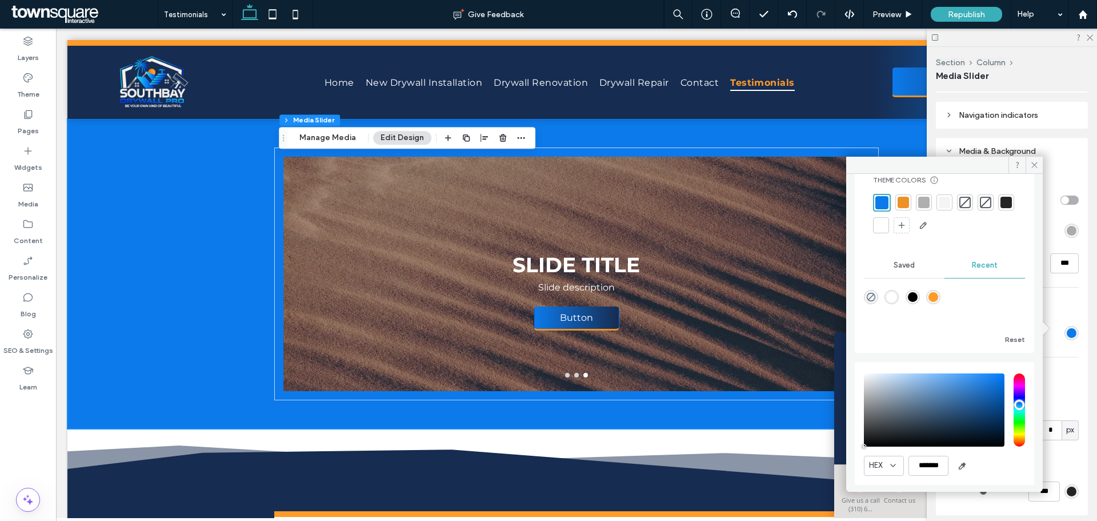
scroll to position [0, 0]
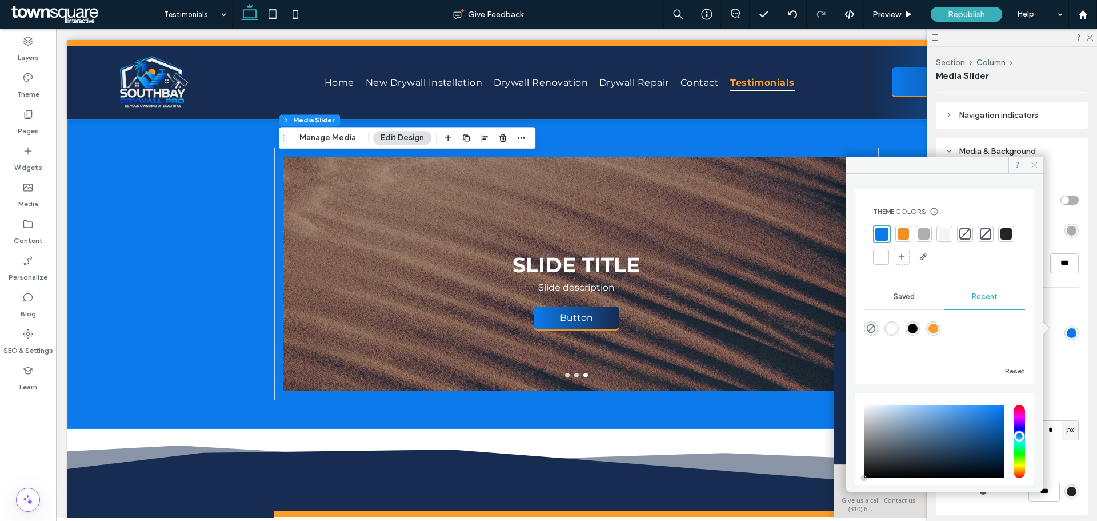
click at [1042, 166] on span at bounding box center [1034, 165] width 17 height 17
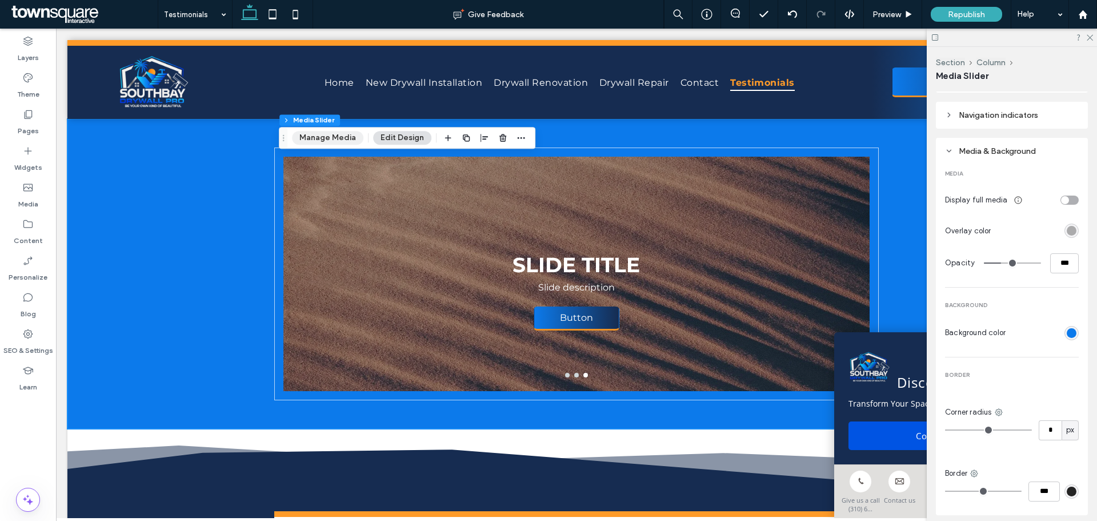
click at [316, 142] on button "Manage Media" at bounding box center [327, 138] width 71 height 14
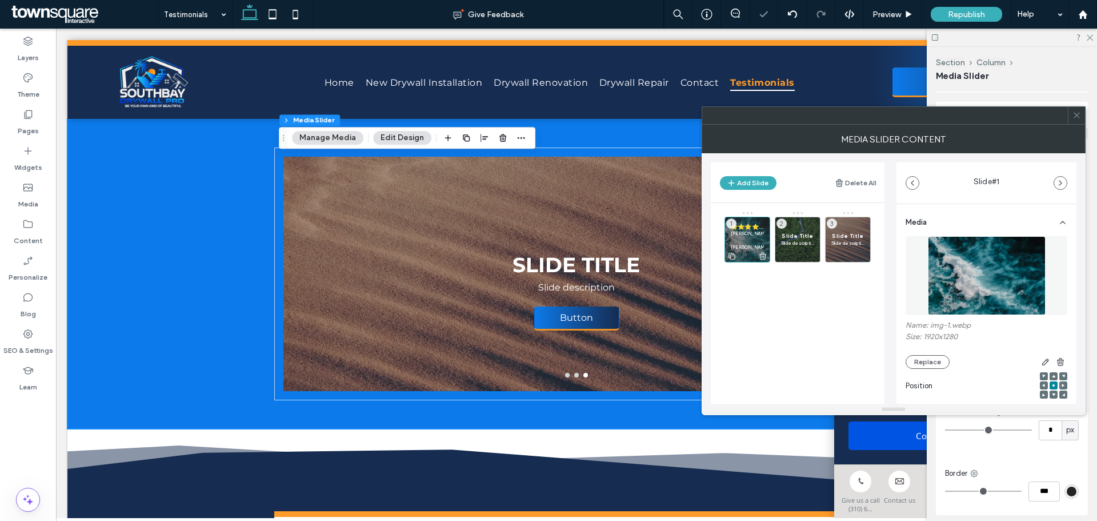
click at [746, 237] on p at bounding box center [747, 240] width 33 height 7
click at [747, 214] on div at bounding box center [747, 213] width 2 height 2
click at [790, 327] on div "⭐⭐⭐⭐⭐ [PERSON_NAME] [PERSON_NAME] and his team provided extraordinary service. …" at bounding box center [805, 271] width 160 height 120
click at [791, 241] on span "Slide description" at bounding box center [797, 242] width 33 height 7
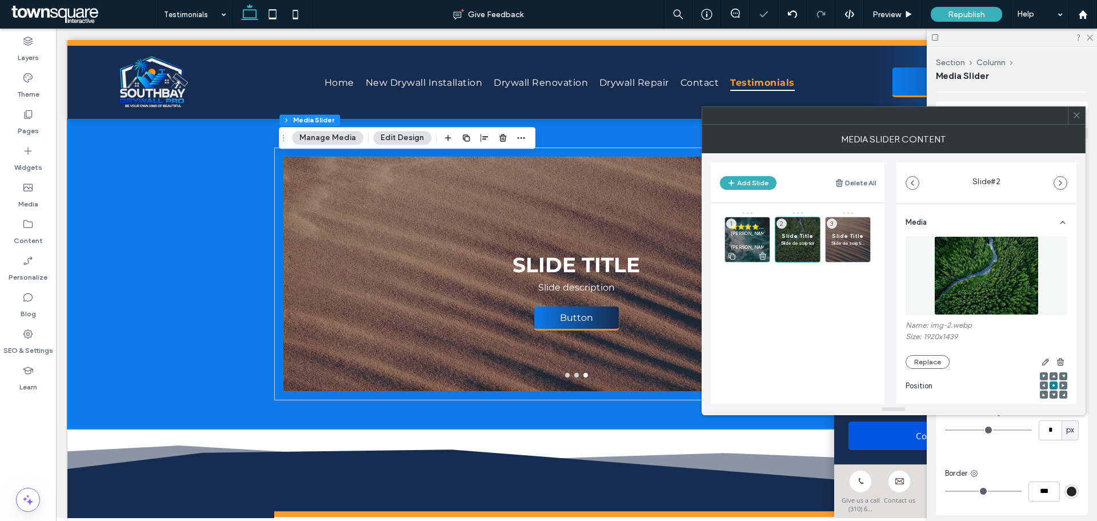
click at [744, 236] on p "[PERSON_NAME]" at bounding box center [747, 233] width 33 height 7
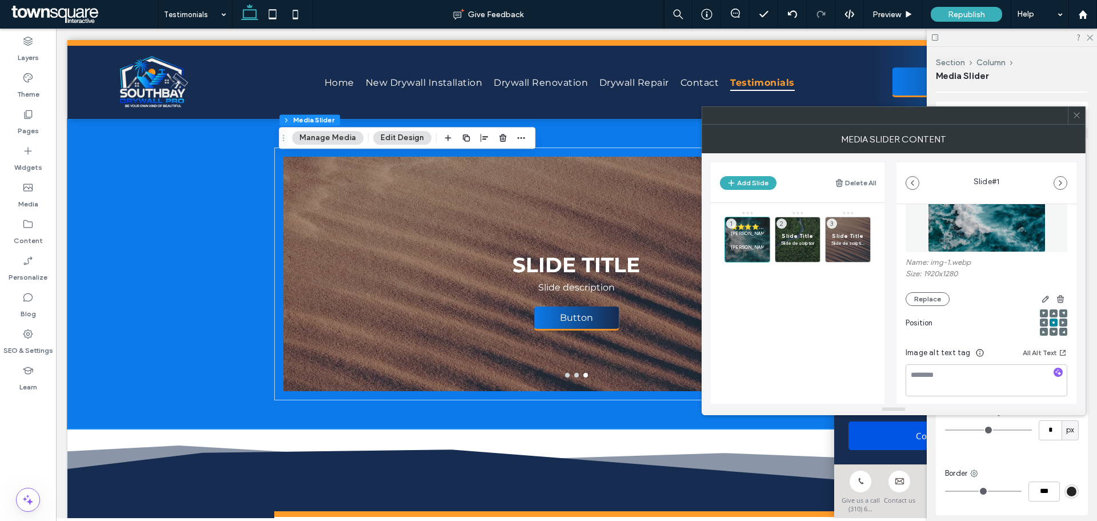
scroll to position [57, 0]
click at [846, 313] on div "⭐⭐⭐⭐⭐ [PERSON_NAME] [PERSON_NAME] and his team provided extraordinary service. …" at bounding box center [805, 271] width 160 height 120
click at [1078, 123] on span at bounding box center [1077, 115] width 9 height 17
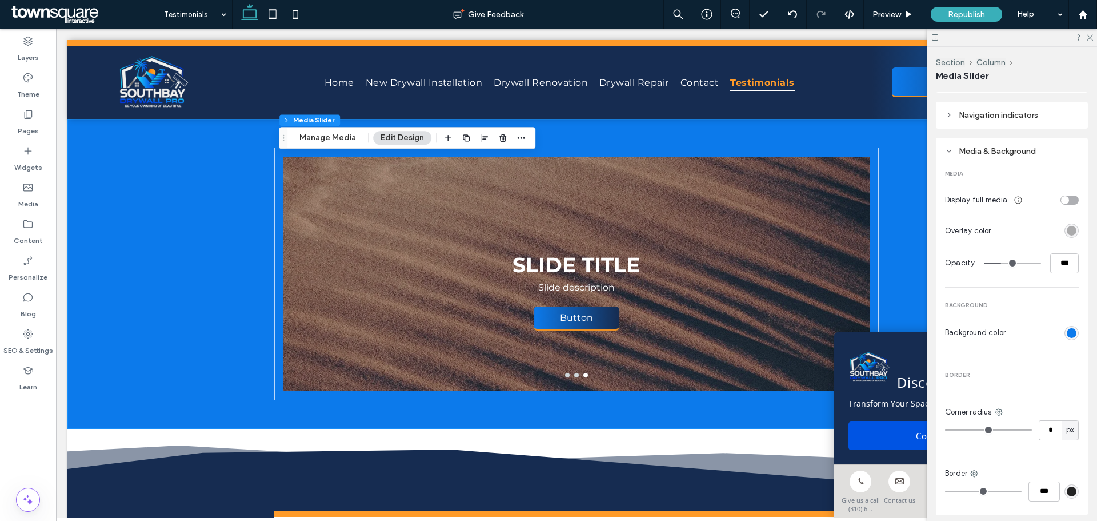
click at [404, 133] on button "Edit Design" at bounding box center [402, 138] width 58 height 14
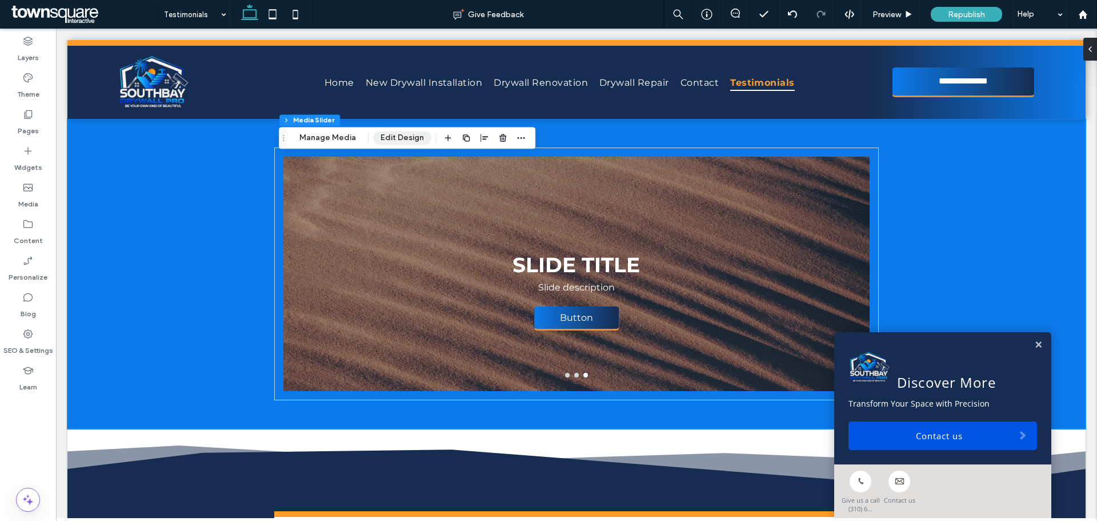
click at [395, 143] on button "Edit Design" at bounding box center [402, 138] width 58 height 14
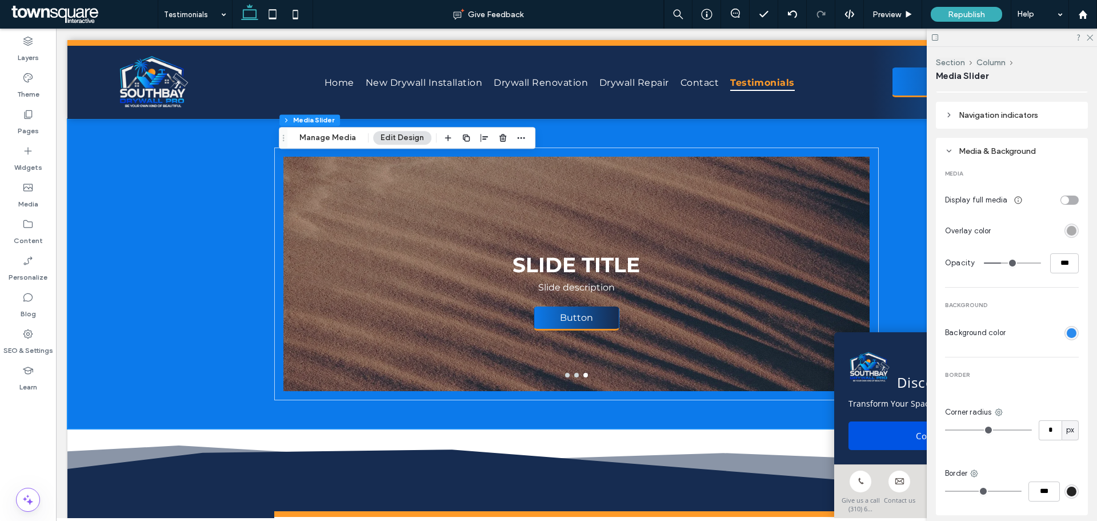
click at [1067, 328] on div "rgb(12, 122, 235)" at bounding box center [1072, 333] width 10 height 10
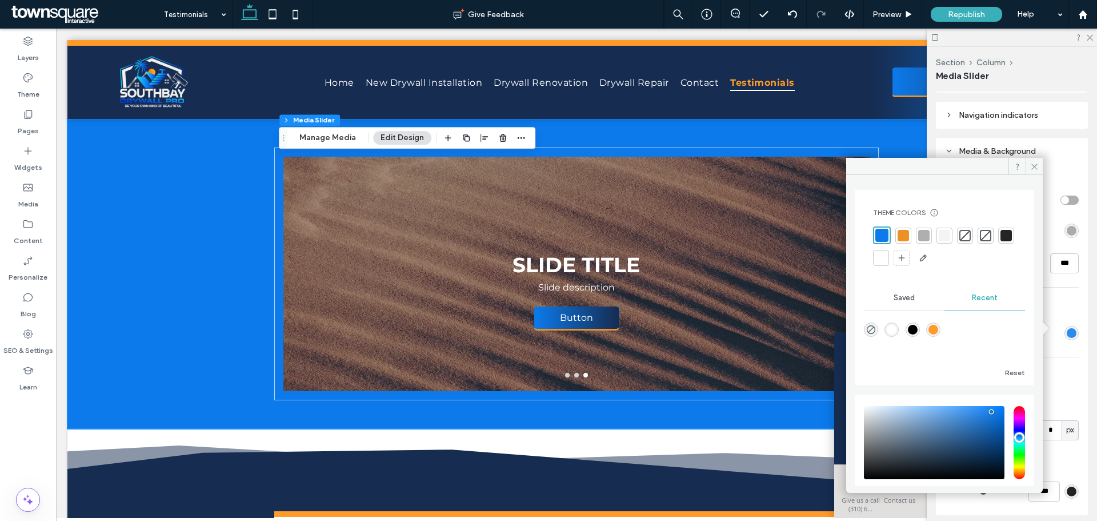
click at [1067, 328] on div "rgb(12, 122, 235)" at bounding box center [1072, 333] width 10 height 10
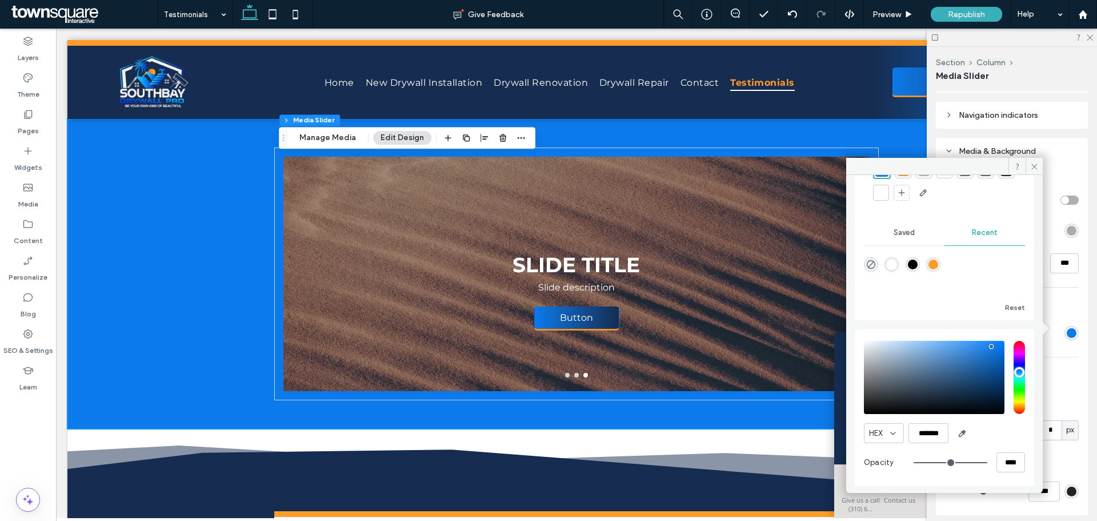
scroll to position [66, 0]
click at [964, 361] on div "saturation and value" at bounding box center [934, 376] width 141 height 73
type input "*******"
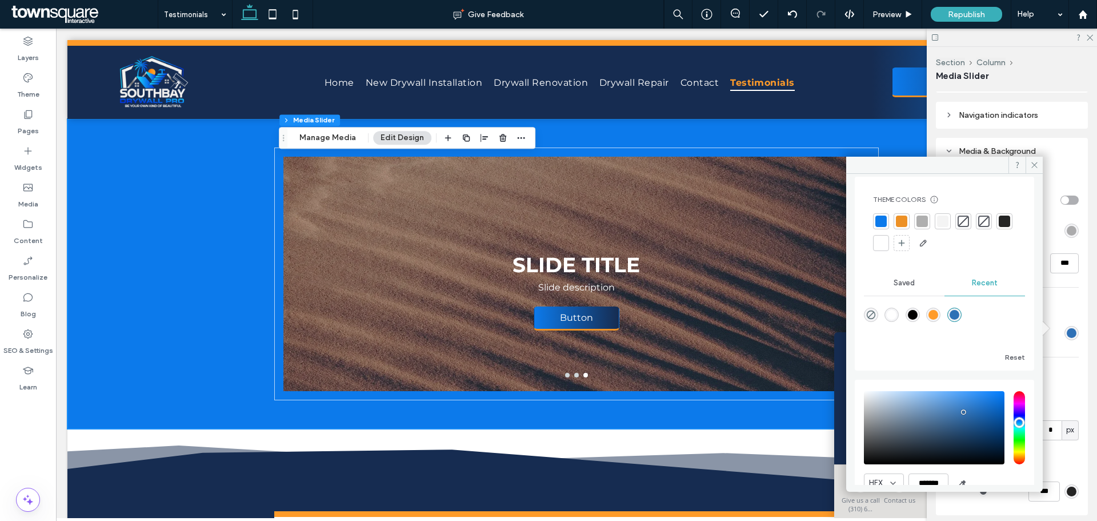
scroll to position [0, 0]
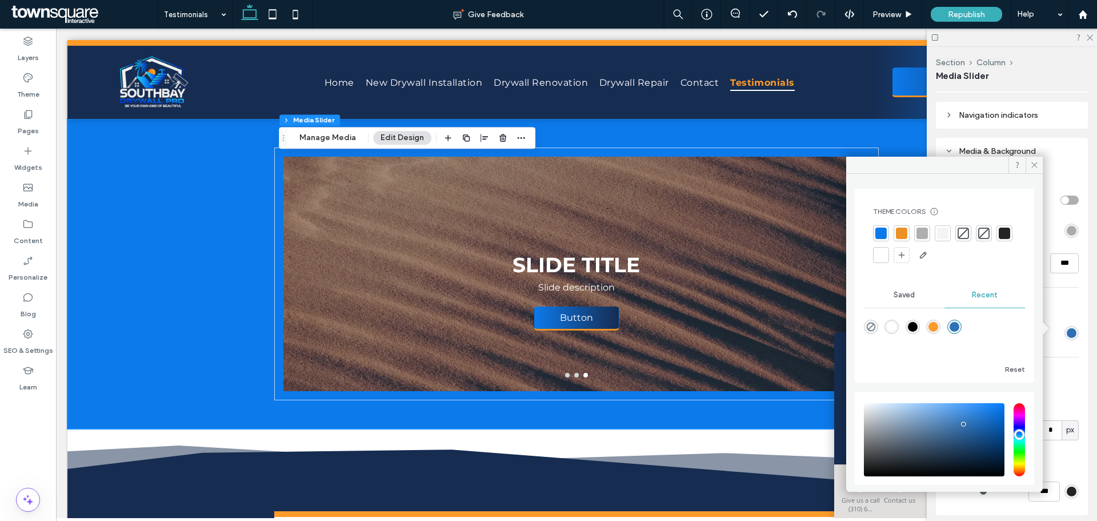
click at [884, 231] on div at bounding box center [881, 232] width 11 height 11
click at [905, 229] on div at bounding box center [903, 233] width 11 height 11
click at [880, 228] on div at bounding box center [881, 233] width 11 height 11
click at [885, 231] on div at bounding box center [882, 233] width 13 height 13
click at [903, 231] on div at bounding box center [903, 233] width 11 height 11
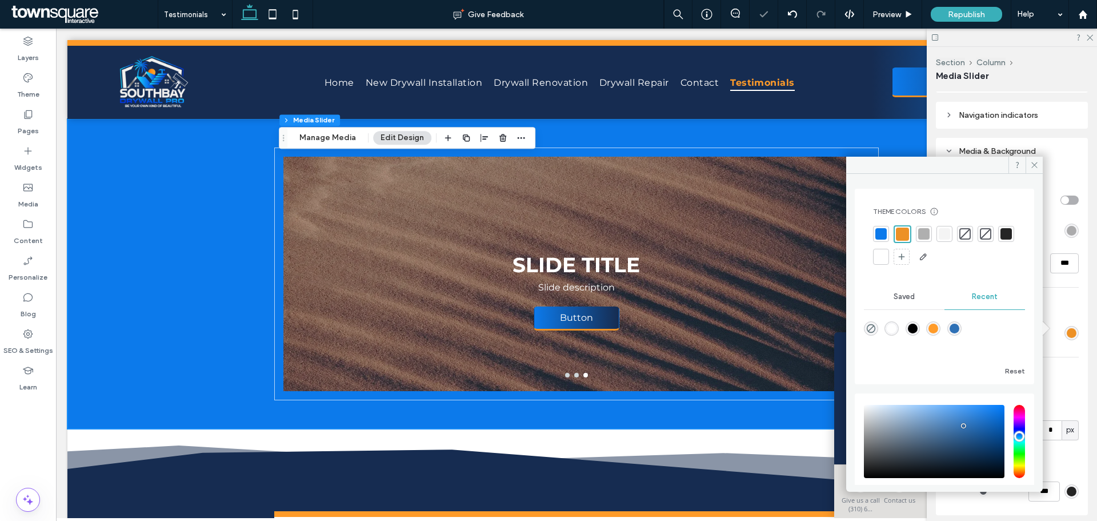
click at [881, 233] on div at bounding box center [881, 233] width 11 height 11
click at [881, 232] on div at bounding box center [882, 233] width 13 height 13
click at [880, 232] on div at bounding box center [882, 233] width 13 height 13
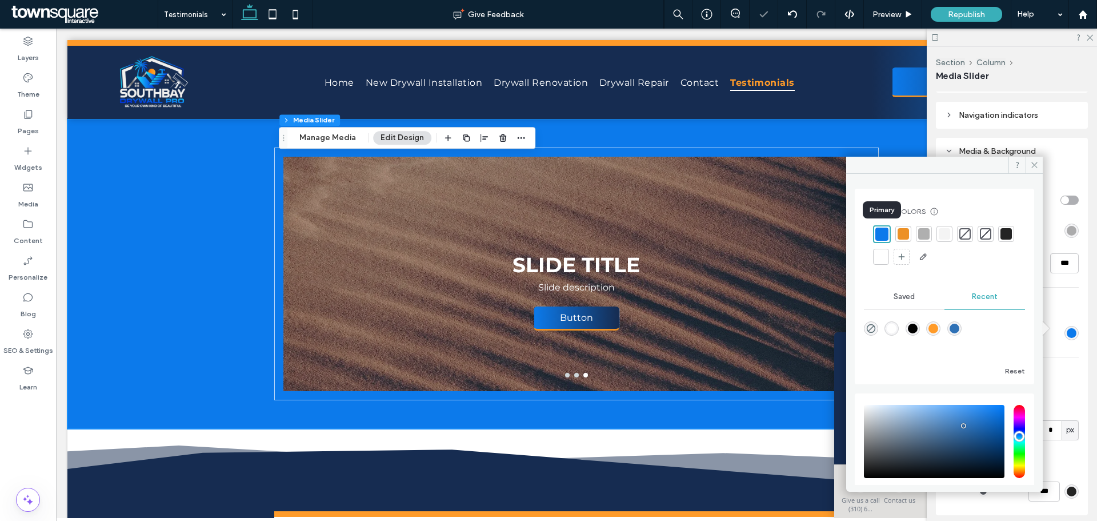
click at [880, 232] on div at bounding box center [882, 233] width 13 height 13
click at [913, 298] on span "Saved" at bounding box center [904, 296] width 21 height 9
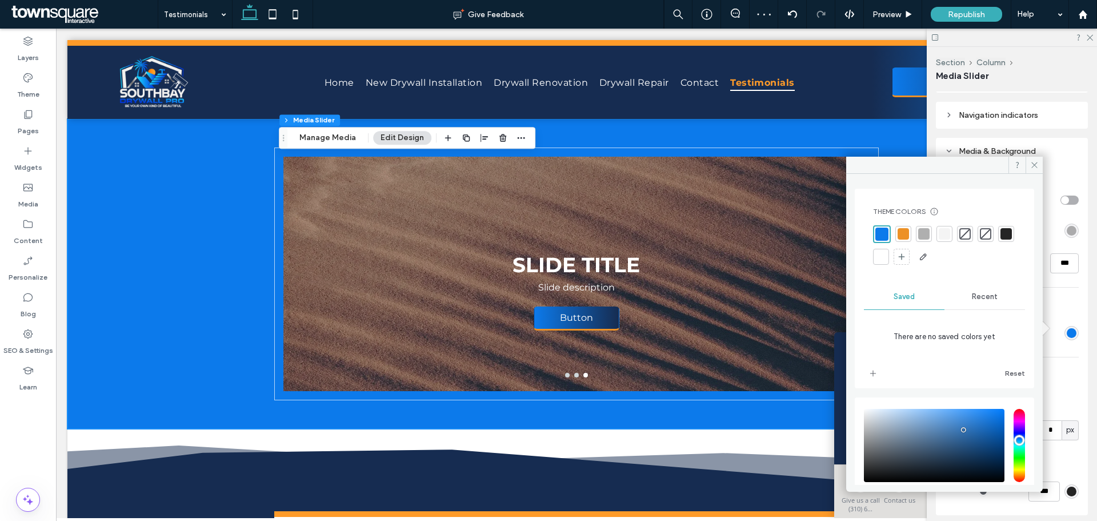
click at [978, 295] on span "Recent" at bounding box center [985, 296] width 26 height 9
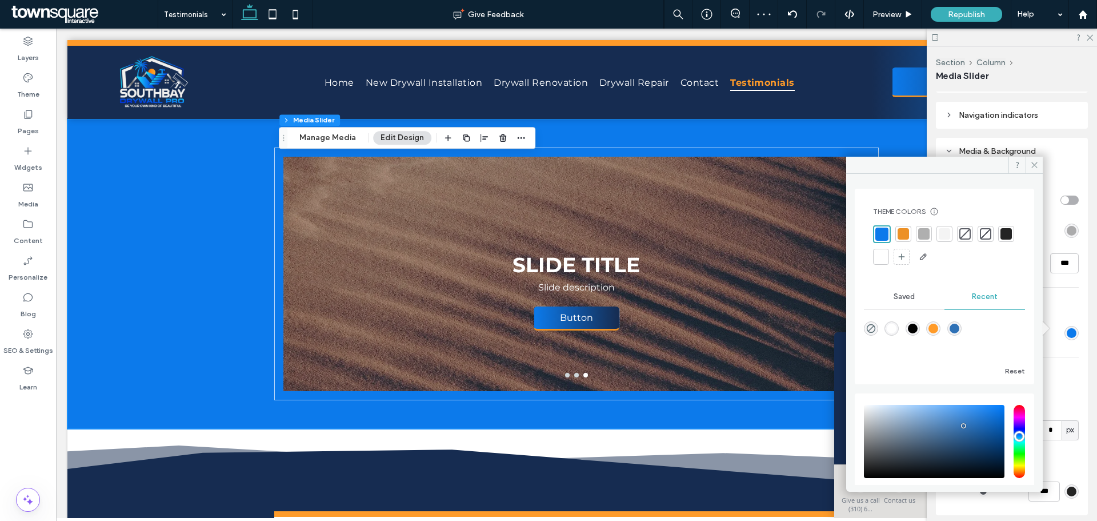
click at [874, 229] on div at bounding box center [882, 234] width 18 height 18
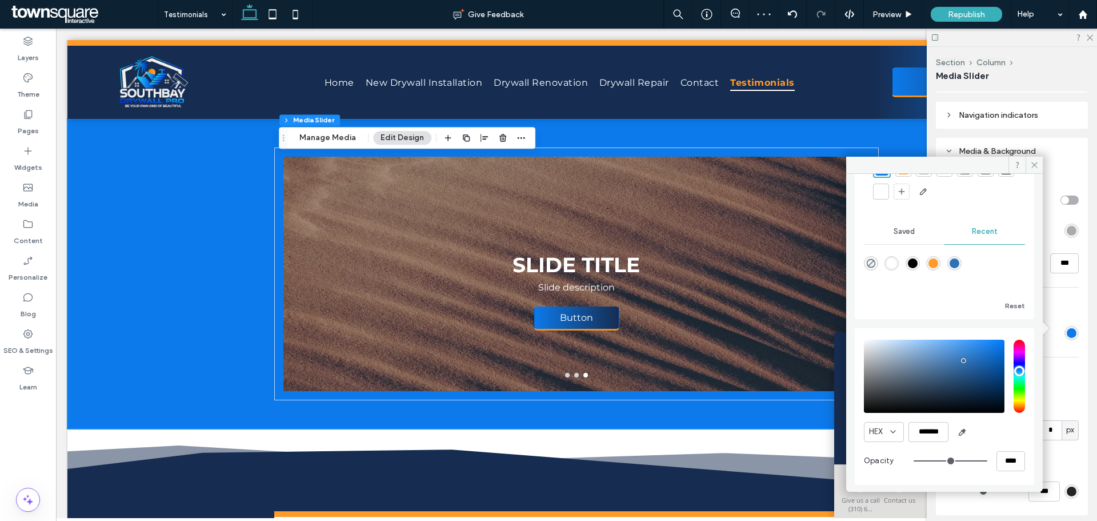
scroll to position [66, 0]
click at [1036, 162] on icon at bounding box center [1034, 165] width 9 height 9
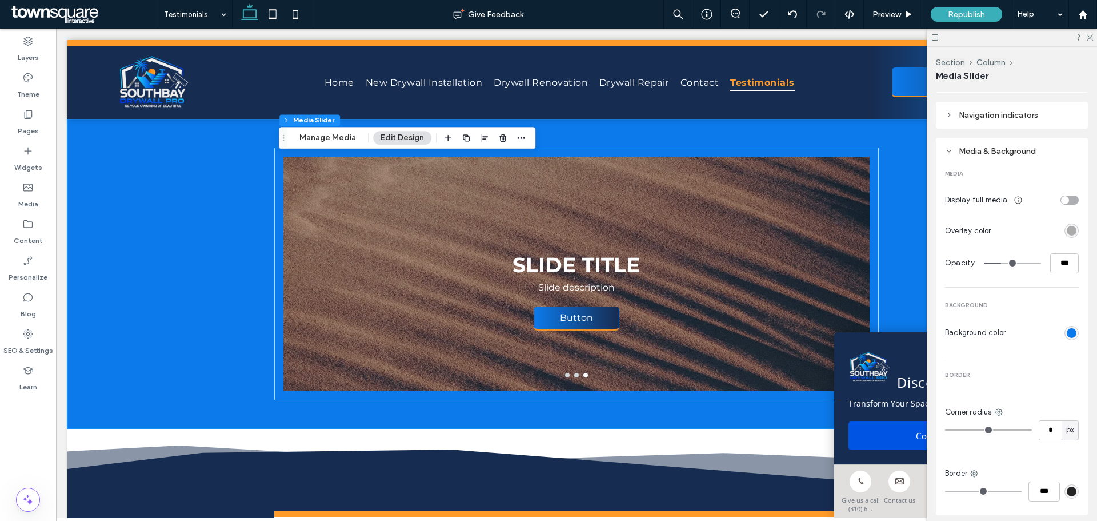
click at [986, 231] on span "Overlay color" at bounding box center [968, 230] width 46 height 11
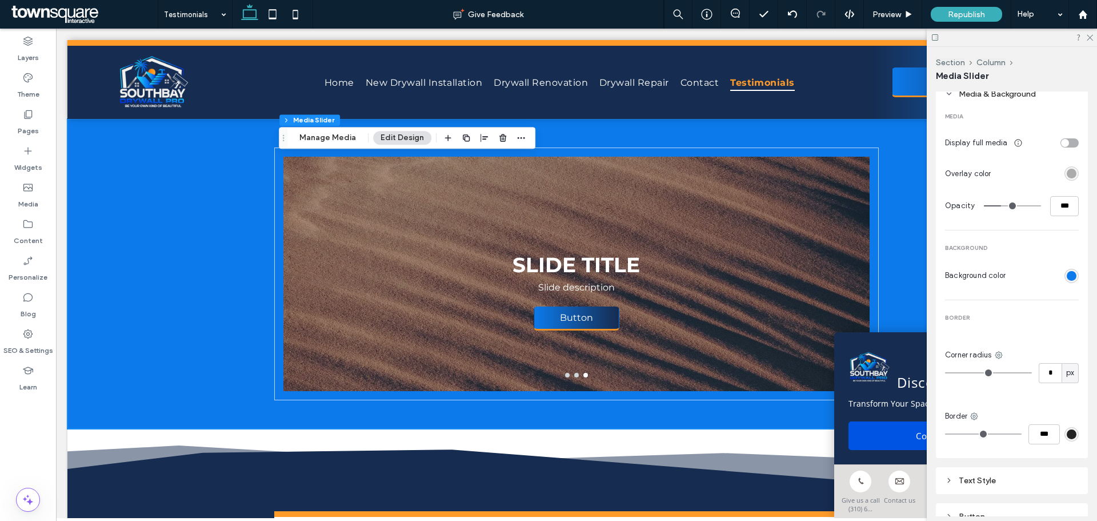
scroll to position [491, 0]
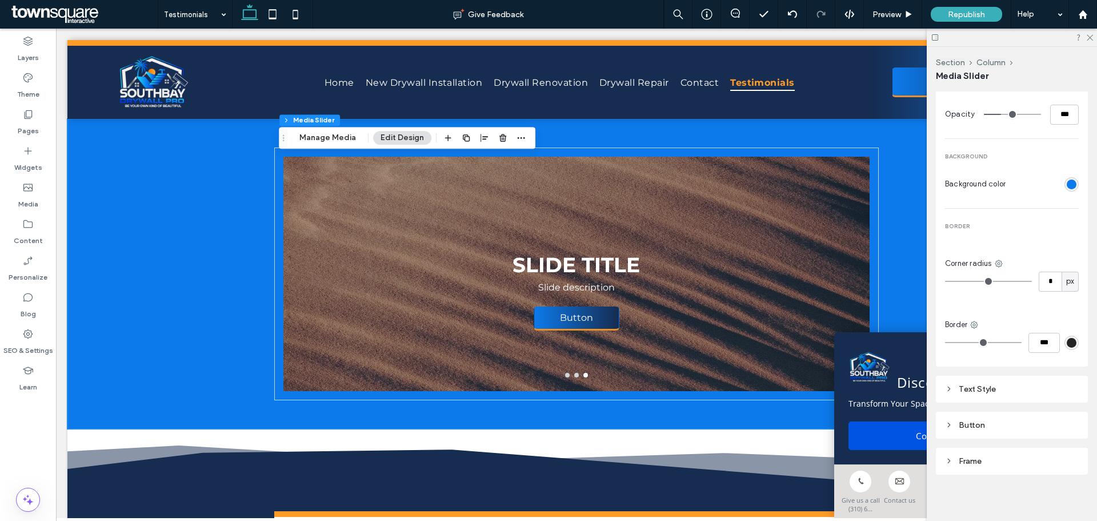
click at [1001, 385] on div "Text Style" at bounding box center [1012, 389] width 134 height 10
click at [1001, 388] on div "Text Style" at bounding box center [1012, 389] width 134 height 10
click at [974, 427] on div "Button" at bounding box center [1012, 424] width 134 height 15
click at [978, 387] on div "Text Style" at bounding box center [1012, 389] width 134 height 10
click at [978, 386] on div "Text Style" at bounding box center [1012, 389] width 134 height 10
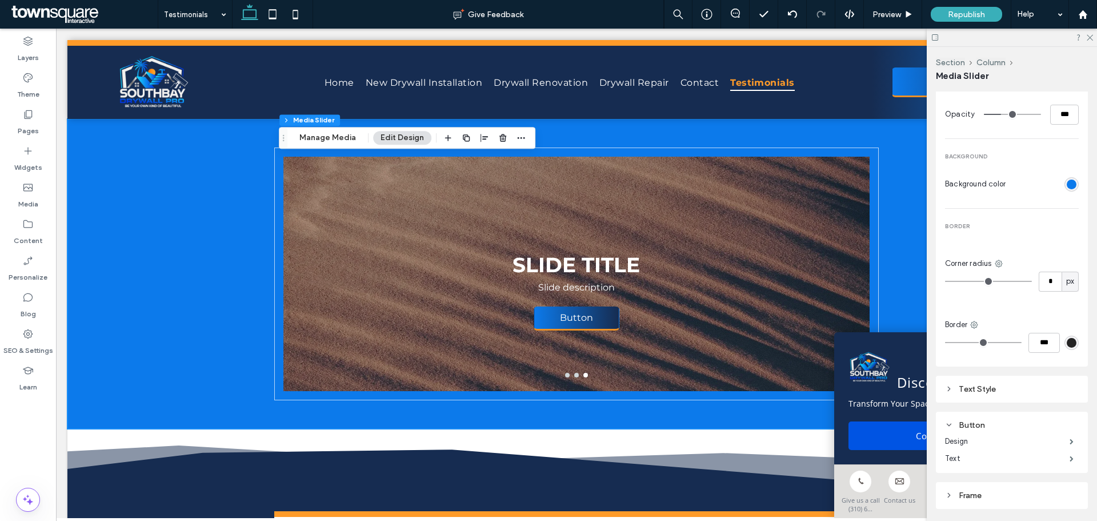
click at [317, 130] on div "Section Column Media Slider Manage Media Edit Design" at bounding box center [407, 138] width 257 height 22
click at [328, 138] on button "Manage Media" at bounding box center [327, 138] width 71 height 14
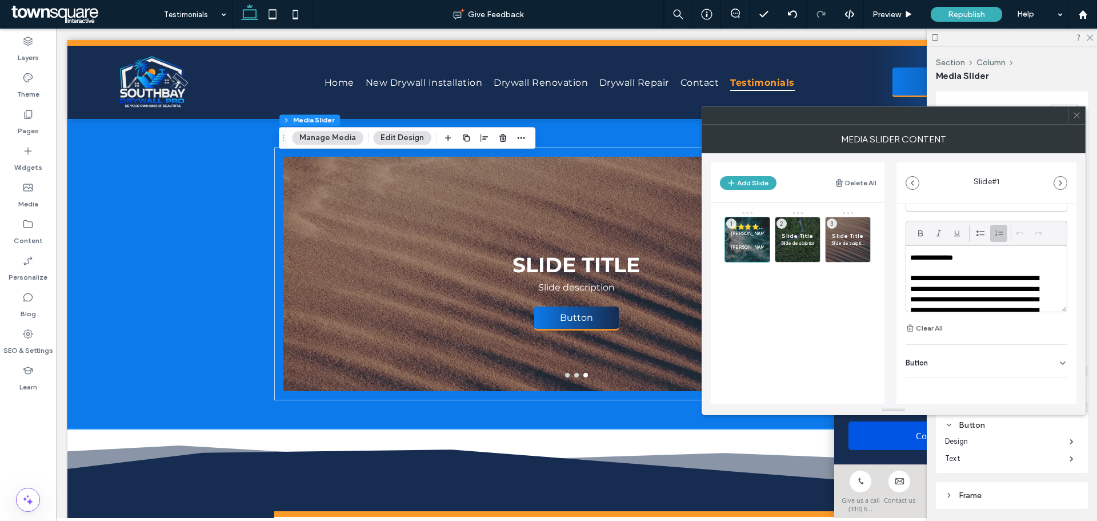
scroll to position [314, 0]
click at [805, 356] on main "⭐⭐⭐⭐⭐ [PERSON_NAME] [PERSON_NAME] and his team provided extraordinary service. …" at bounding box center [798, 327] width 174 height 249
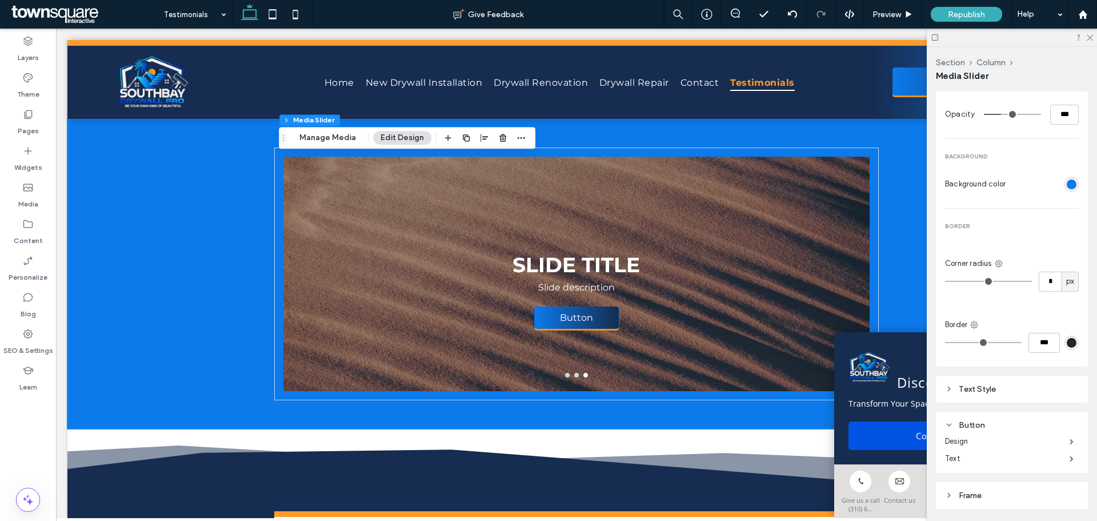
click at [390, 134] on button "Edit Design" at bounding box center [402, 138] width 58 height 14
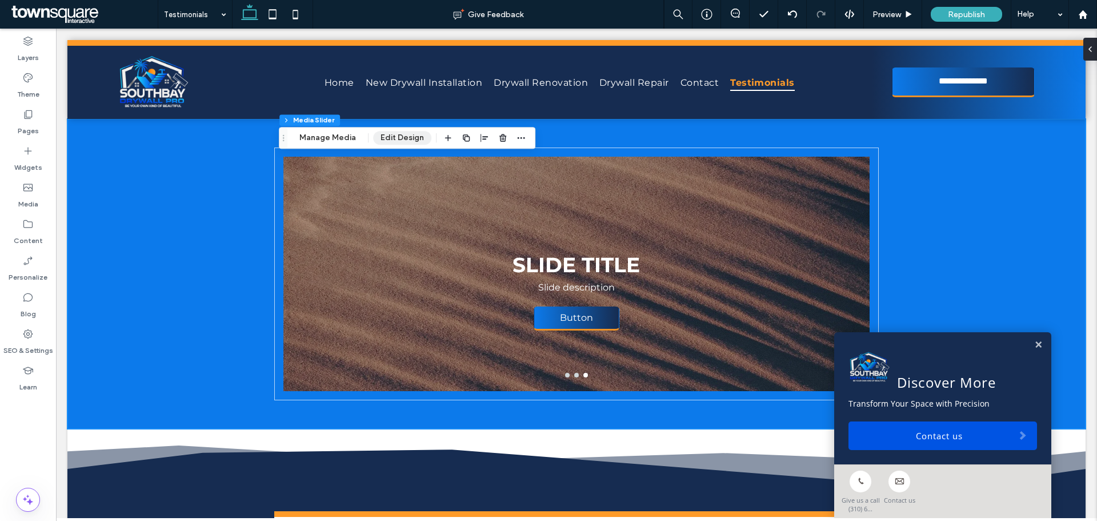
click at [390, 142] on button "Edit Design" at bounding box center [402, 138] width 58 height 14
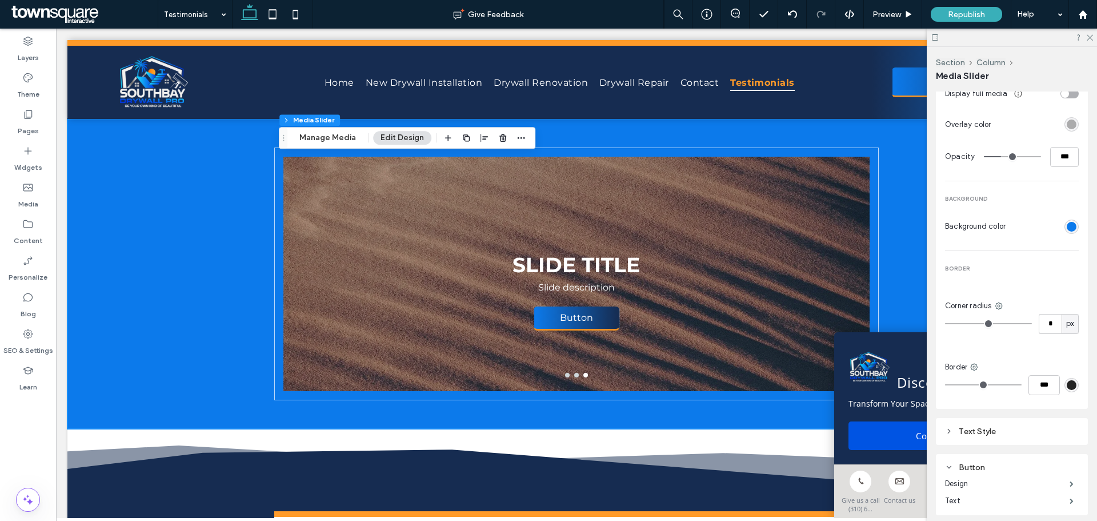
scroll to position [377, 0]
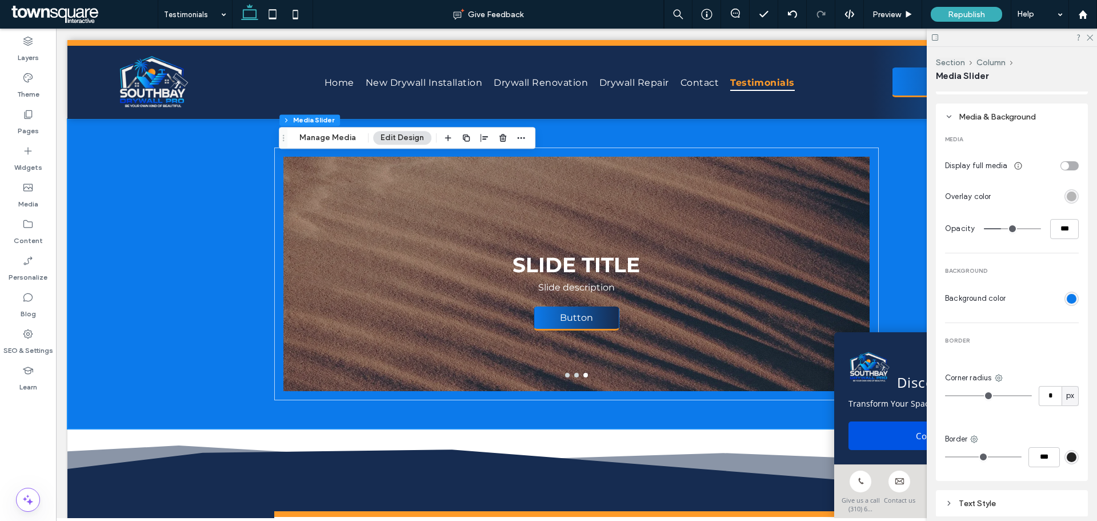
click at [1067, 191] on div "rgba(0, 0, 0, 0.3)" at bounding box center [1072, 196] width 10 height 10
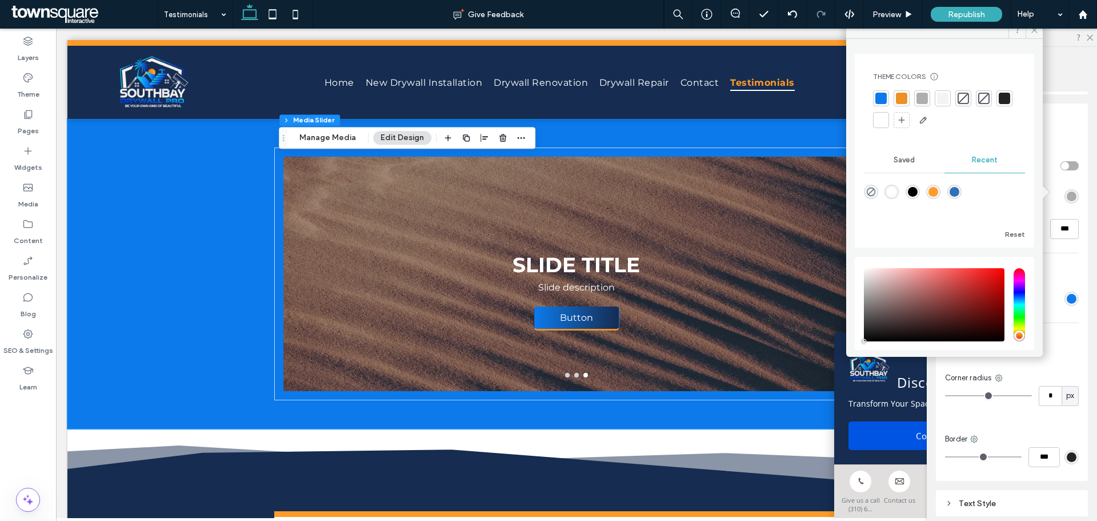
click at [884, 98] on div at bounding box center [881, 98] width 11 height 11
type input "***"
type input "****"
click at [929, 101] on div at bounding box center [923, 97] width 11 height 11
click at [1001, 103] on div at bounding box center [1006, 97] width 11 height 11
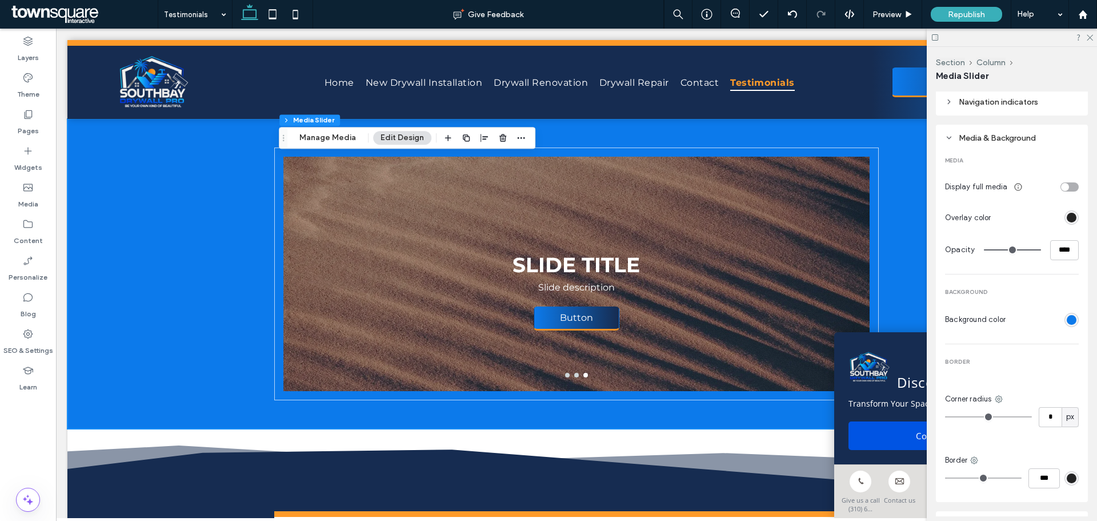
scroll to position [320, 0]
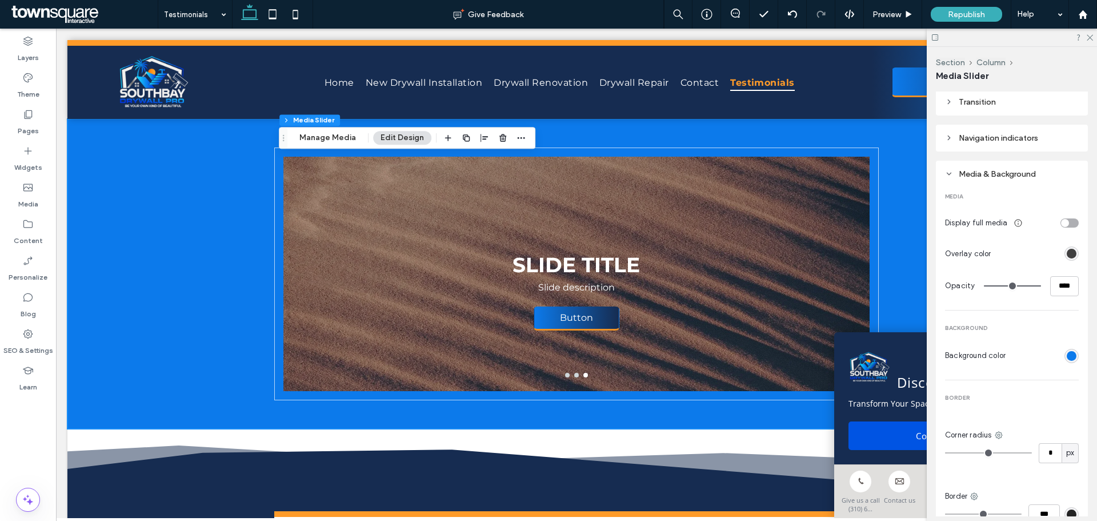
click at [1067, 250] on div "rgb(36, 36, 36)" at bounding box center [1072, 254] width 10 height 10
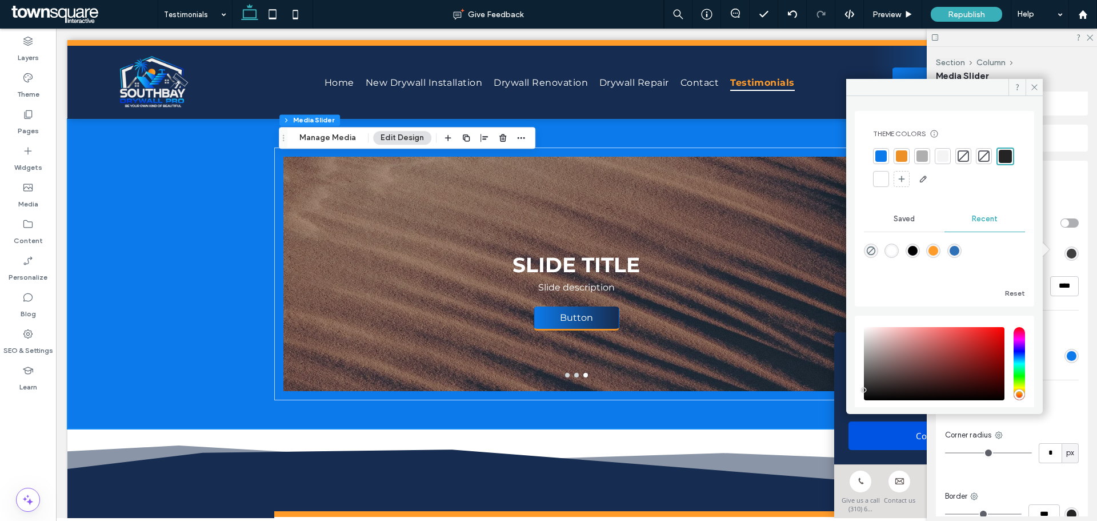
click at [1067, 250] on div "rgb(36, 36, 36)" at bounding box center [1072, 254] width 10 height 10
click at [1066, 173] on div "Media & Background" at bounding box center [1012, 174] width 134 height 10
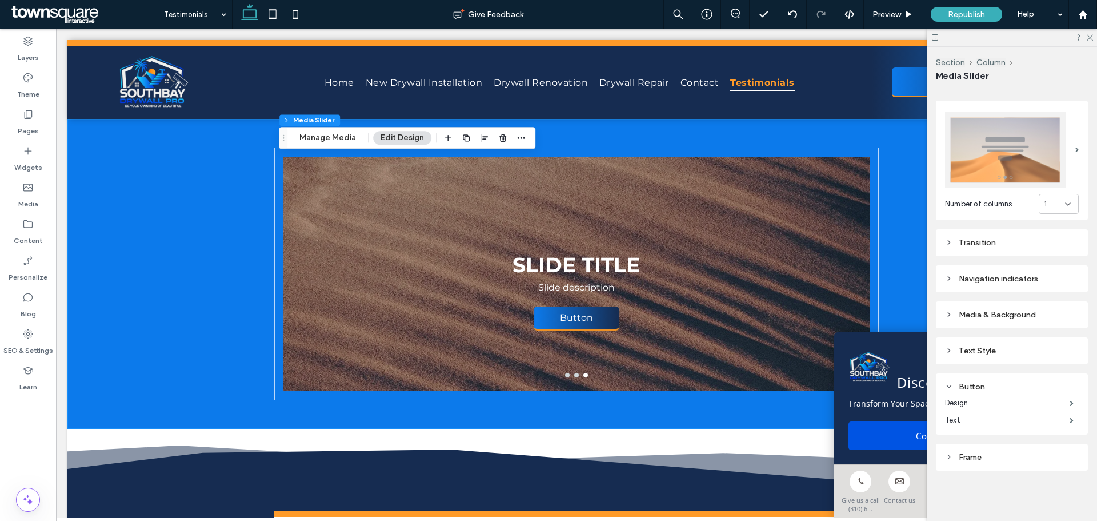
scroll to position [175, 0]
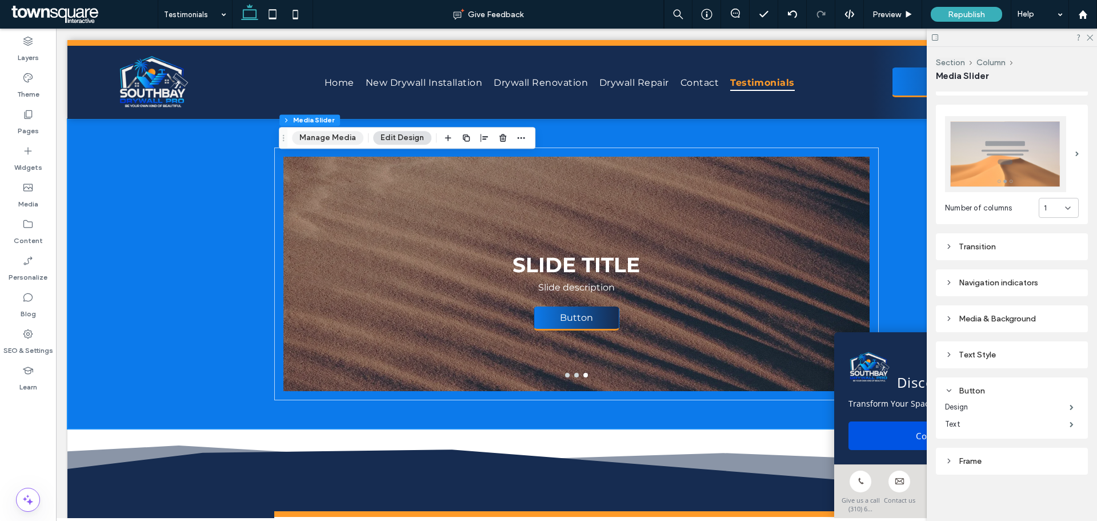
drag, startPoint x: 317, startPoint y: 139, endPoint x: 329, endPoint y: 135, distance: 11.9
click at [318, 139] on button "Manage Media" at bounding box center [327, 138] width 71 height 14
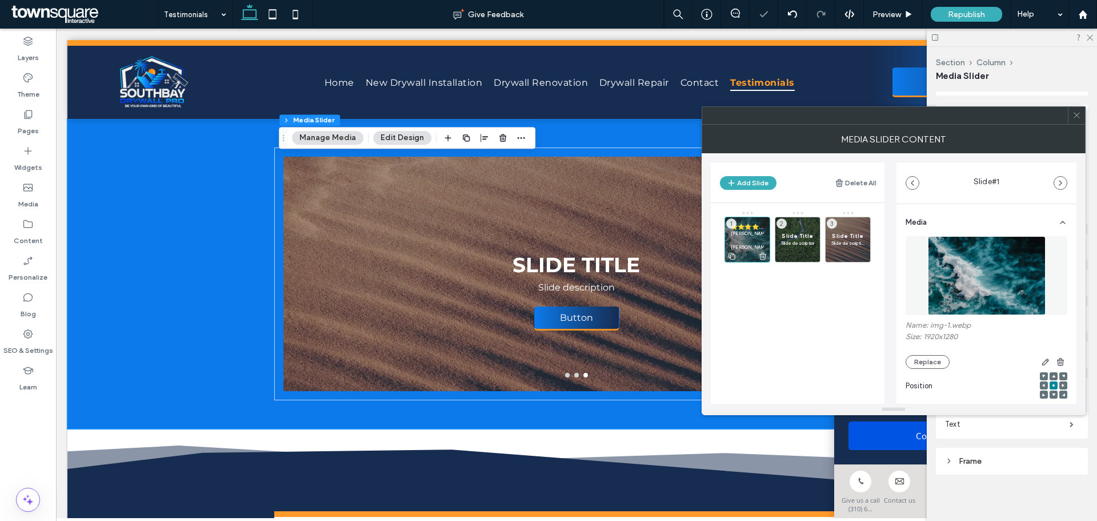
click at [752, 230] on p "[PERSON_NAME]" at bounding box center [747, 233] width 33 height 7
click at [733, 255] on icon at bounding box center [732, 256] width 9 height 10
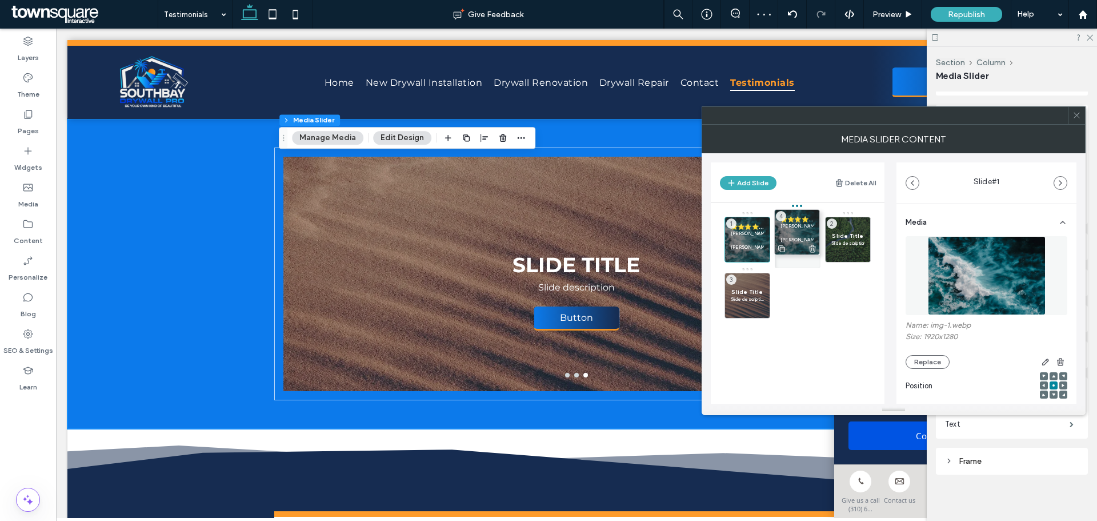
drag, startPoint x: 751, startPoint y: 288, endPoint x: 801, endPoint y: 225, distance: 80.6
click at [734, 255] on icon at bounding box center [732, 256] width 9 height 10
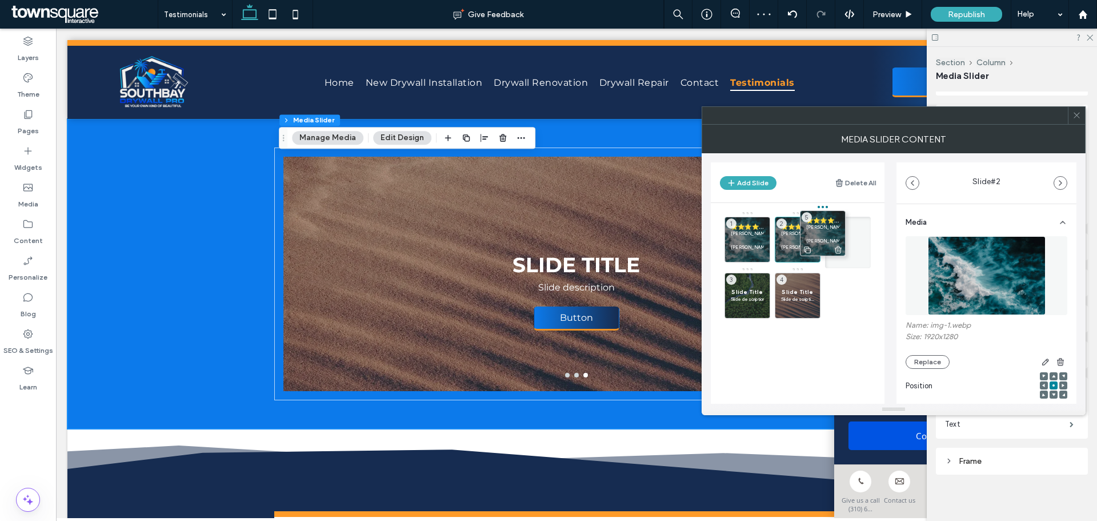
drag, startPoint x: 802, startPoint y: 294, endPoint x: 842, endPoint y: 224, distance: 80.1
click at [832, 257] on icon at bounding box center [832, 256] width 9 height 10
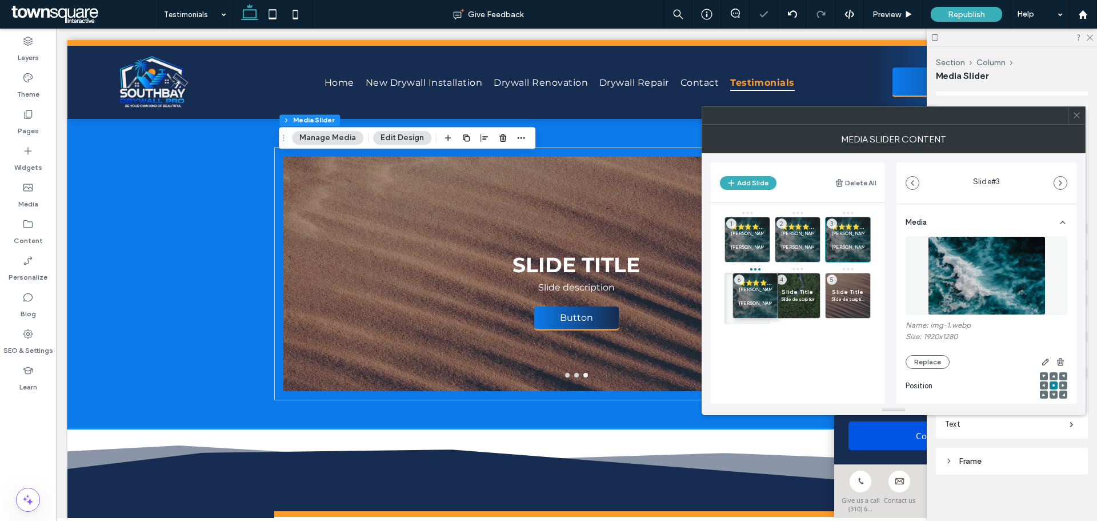
drag, startPoint x: 859, startPoint y: 295, endPoint x: 744, endPoint y: 295, distance: 115.4
click at [791, 297] on p "Slide description" at bounding box center [797, 298] width 33 height 7
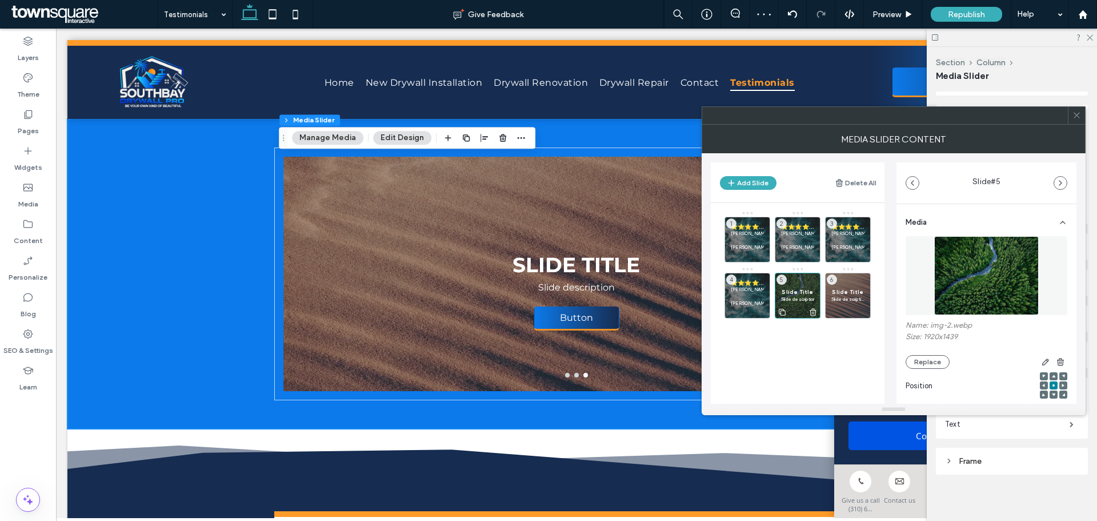
click at [802, 293] on span "Slide Title" at bounding box center [797, 291] width 33 height 7
click at [756, 300] on p "[PERSON_NAME] and his team provided extraordinary service. I am grateful that m…" at bounding box center [747, 302] width 33 height 7
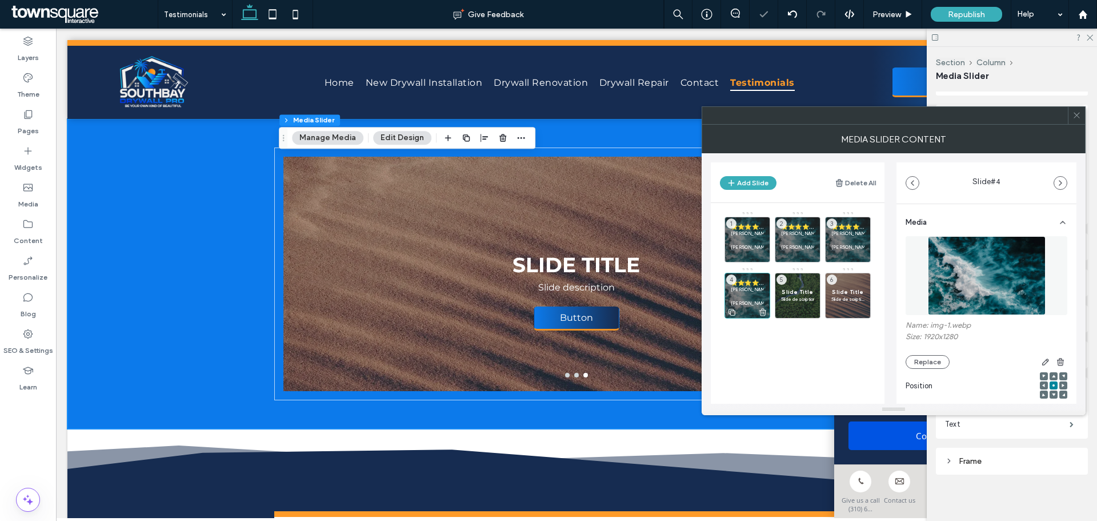
click at [732, 313] on icon at bounding box center [732, 312] width 9 height 10
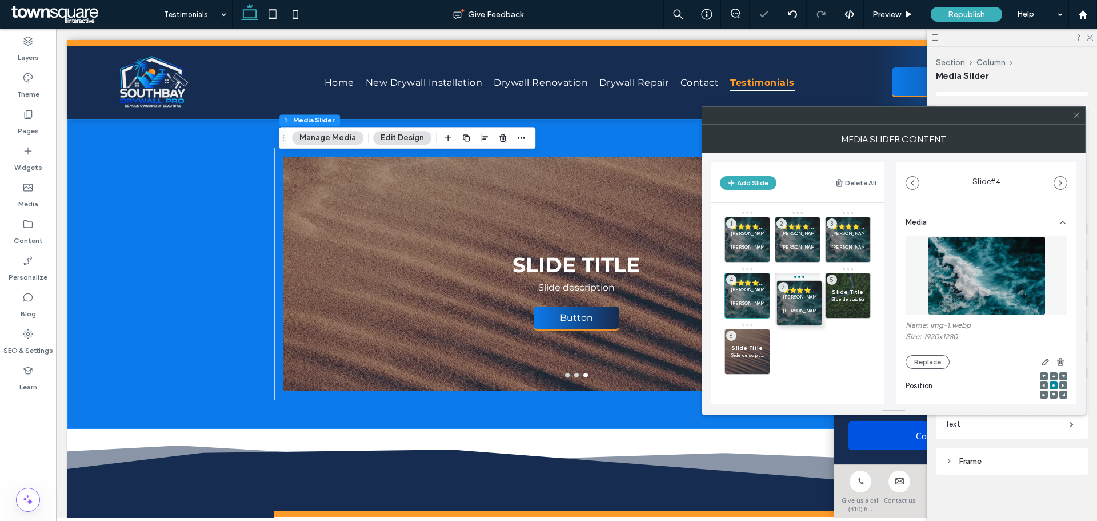
drag, startPoint x: 747, startPoint y: 349, endPoint x: 811, endPoint y: 279, distance: 94.6
click at [786, 300] on p "[PERSON_NAME] and his team provided extraordinary service. I am grateful that m…" at bounding box center [797, 302] width 33 height 7
click at [730, 313] on use at bounding box center [732, 312] width 7 height 7
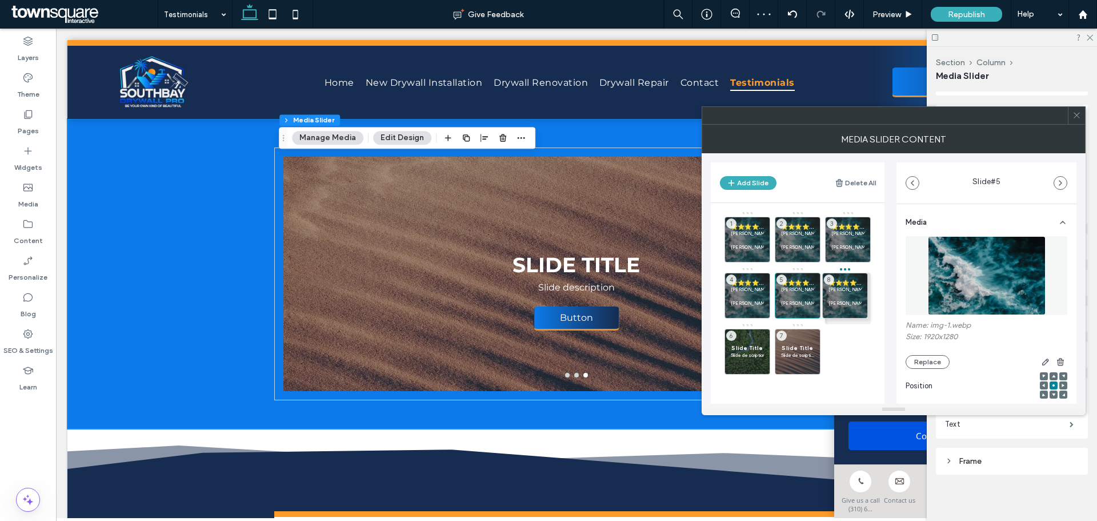
drag, startPoint x: 797, startPoint y: 346, endPoint x: 848, endPoint y: 281, distance: 83.1
click at [0, 0] on icon at bounding box center [0, 0] width 0 height 0
click at [763, 367] on icon at bounding box center [762, 368] width 9 height 10
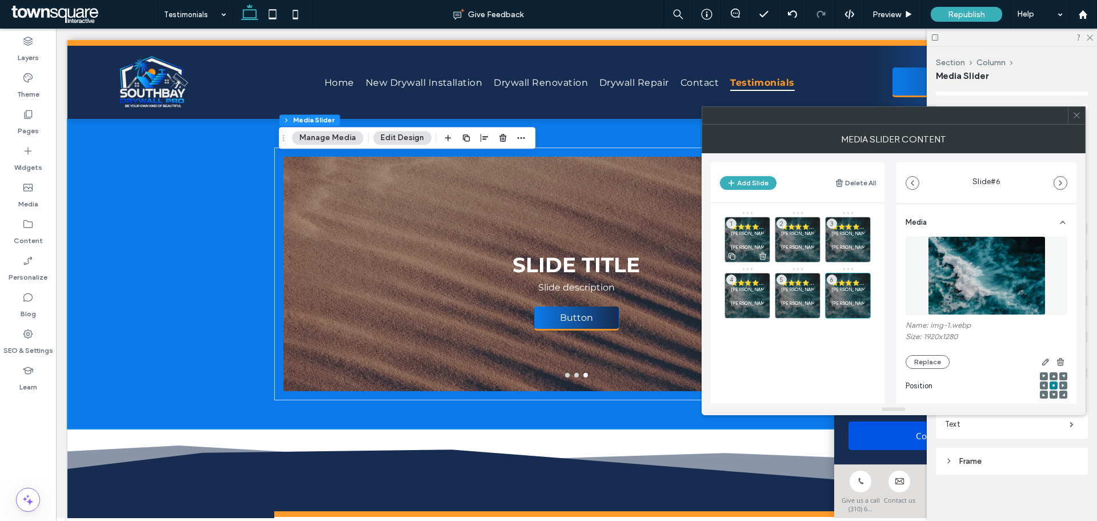
click at [745, 238] on p at bounding box center [747, 240] width 33 height 7
click at [788, 237] on p at bounding box center [797, 240] width 33 height 7
click at [803, 234] on p "[PERSON_NAME]" at bounding box center [797, 233] width 33 height 7
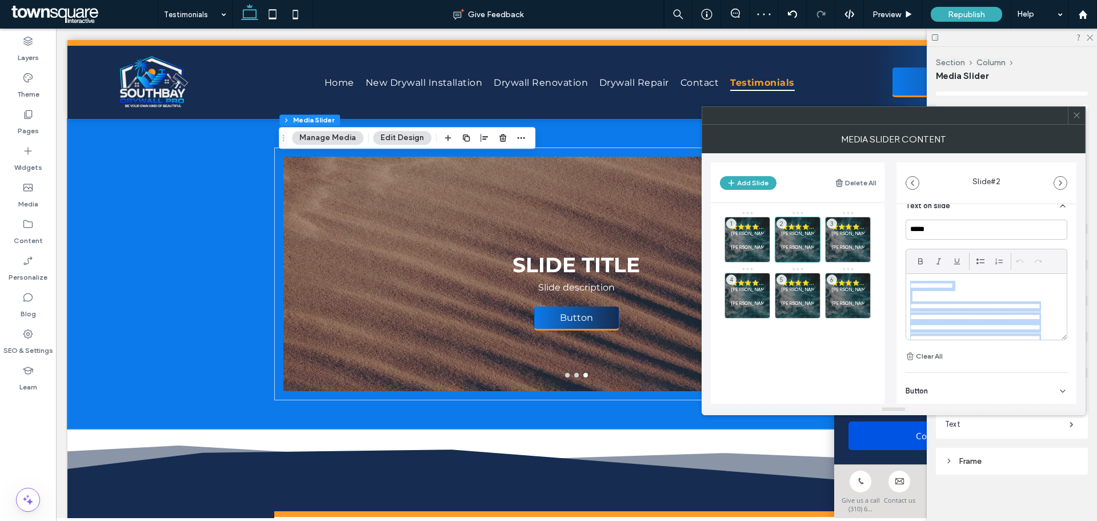
scroll to position [74, 0]
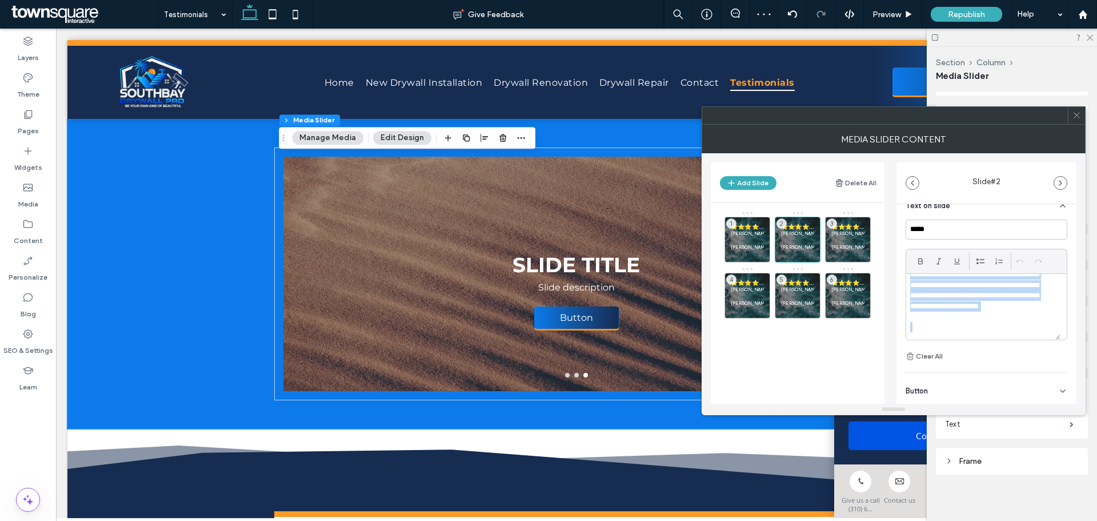
drag, startPoint x: 913, startPoint y: 286, endPoint x: 1062, endPoint y: 355, distance: 164.7
click at [1062, 355] on div "**********" at bounding box center [987, 196] width 180 height 556
click at [948, 289] on p at bounding box center [983, 286] width 146 height 10
paste div
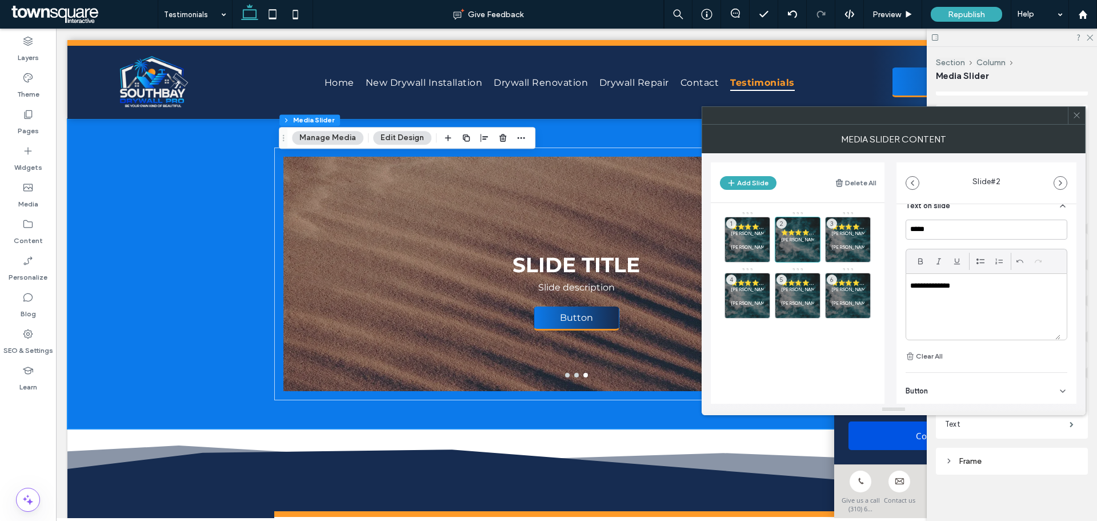
scroll to position [3, 0]
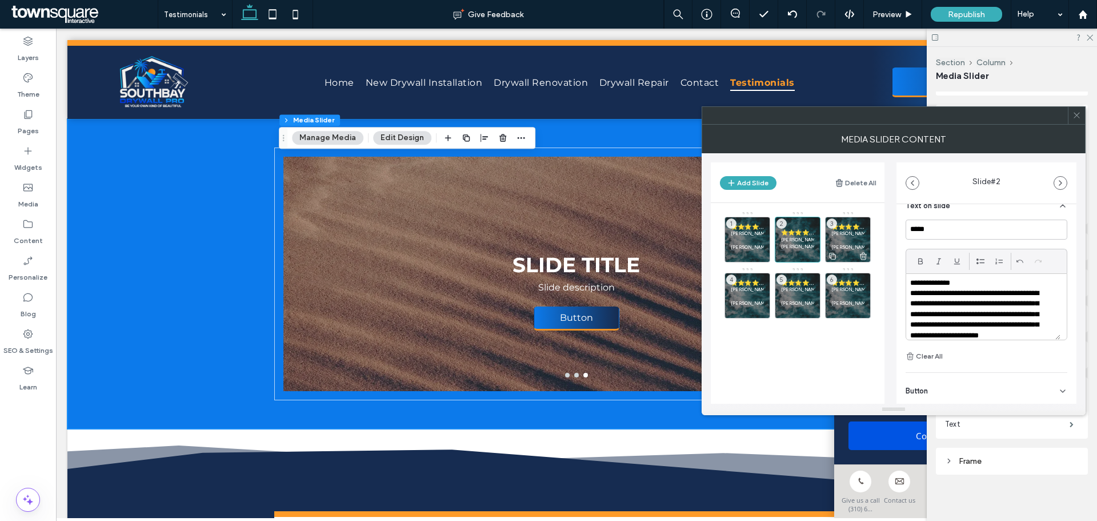
click at [837, 239] on p at bounding box center [848, 240] width 33 height 7
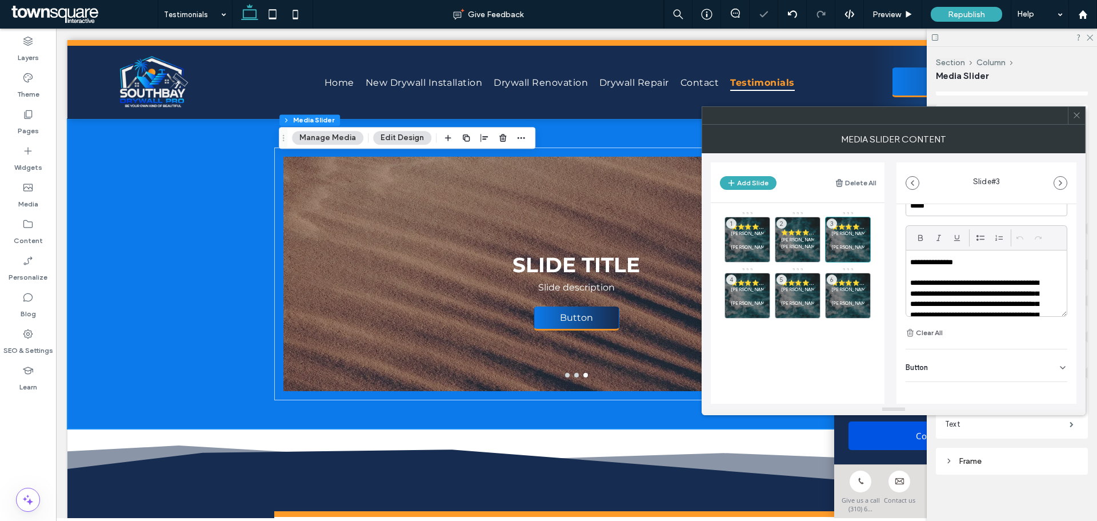
scroll to position [314, 0]
drag, startPoint x: 914, startPoint y: 255, endPoint x: 1006, endPoint y: 273, distance: 94.4
click at [1006, 273] on div "**********" at bounding box center [986, 278] width 161 height 66
click at [924, 258] on p "**********" at bounding box center [979, 257] width 138 height 10
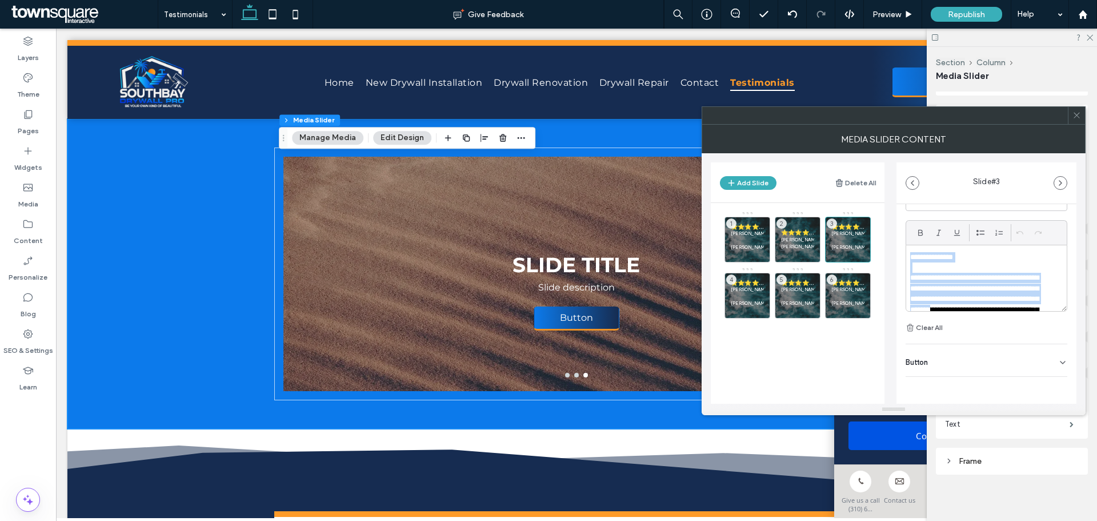
scroll to position [74, 0]
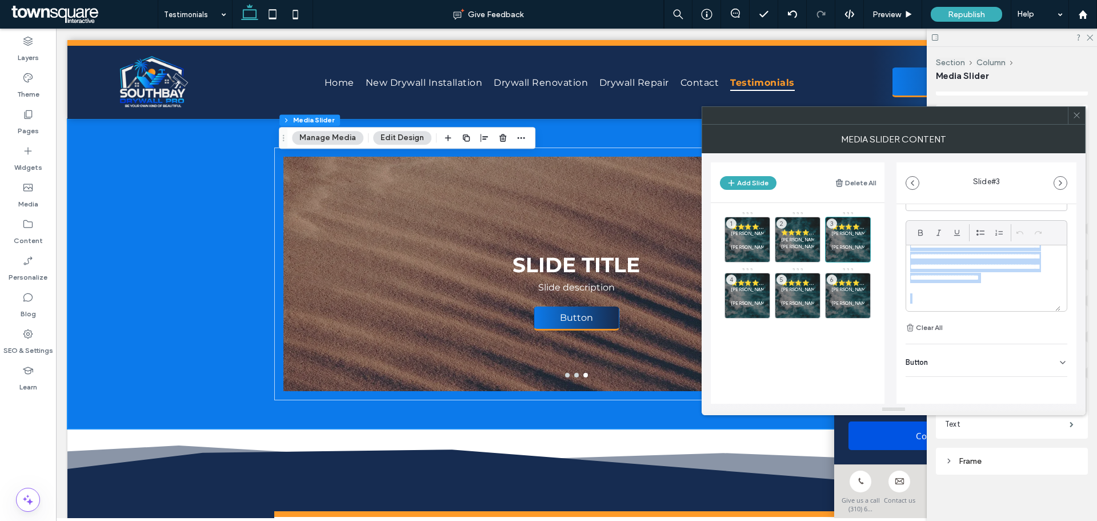
drag, startPoint x: 908, startPoint y: 255, endPoint x: 1045, endPoint y: 334, distance: 158.7
click at [1045, 334] on div "**********" at bounding box center [987, 267] width 162 height 153
click at [938, 250] on div at bounding box center [983, 278] width 154 height 66
paste div
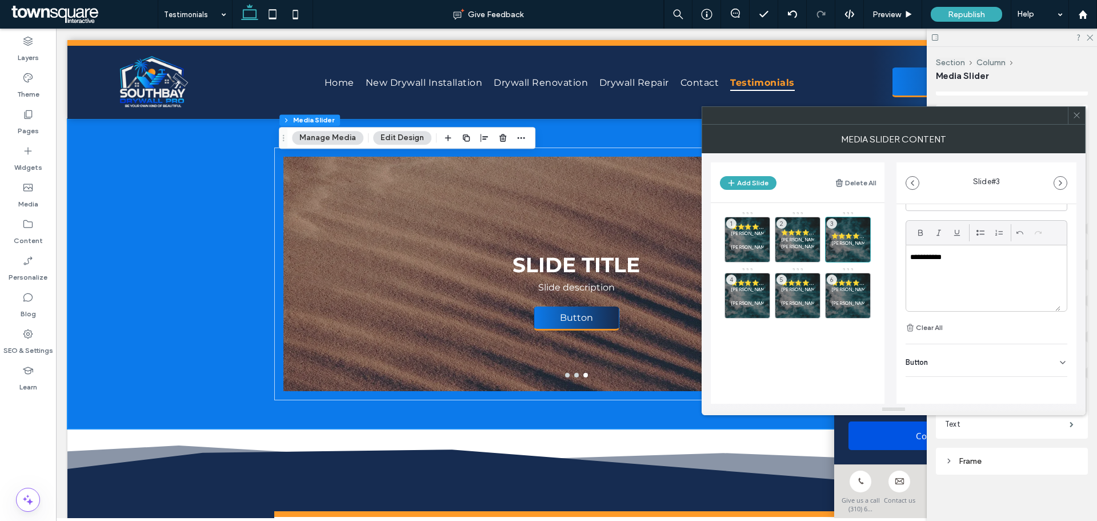
click at [970, 265] on div "**********" at bounding box center [983, 278] width 154 height 66
click at [909, 265] on div "**********" at bounding box center [983, 278] width 154 height 66
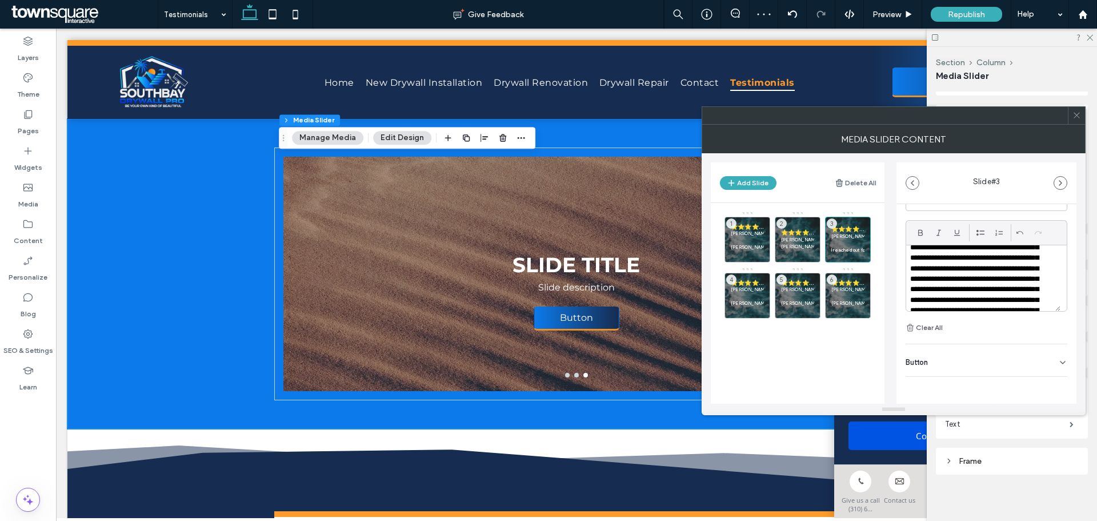
scroll to position [57, 0]
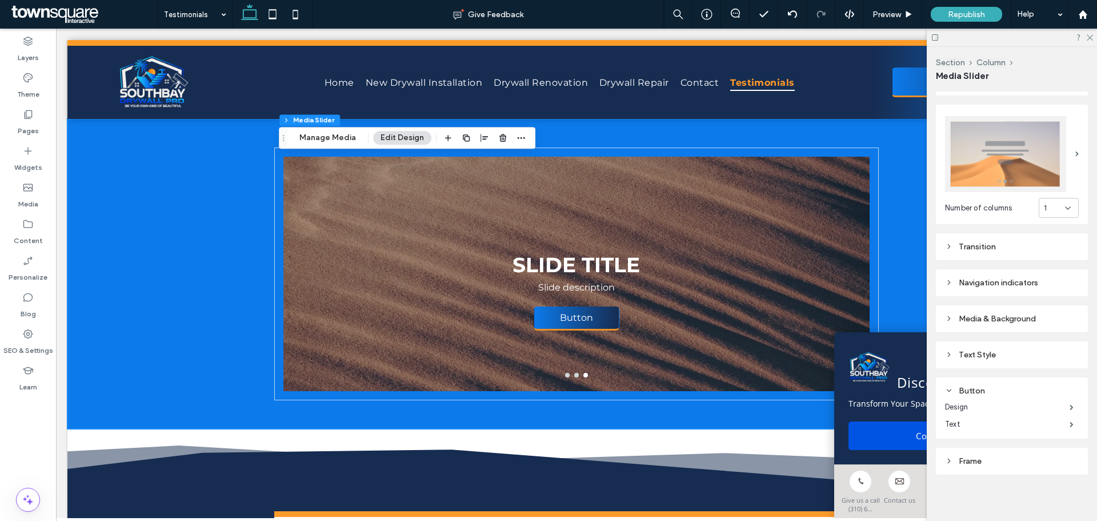
click at [403, 135] on button "Edit Design" at bounding box center [402, 138] width 58 height 14
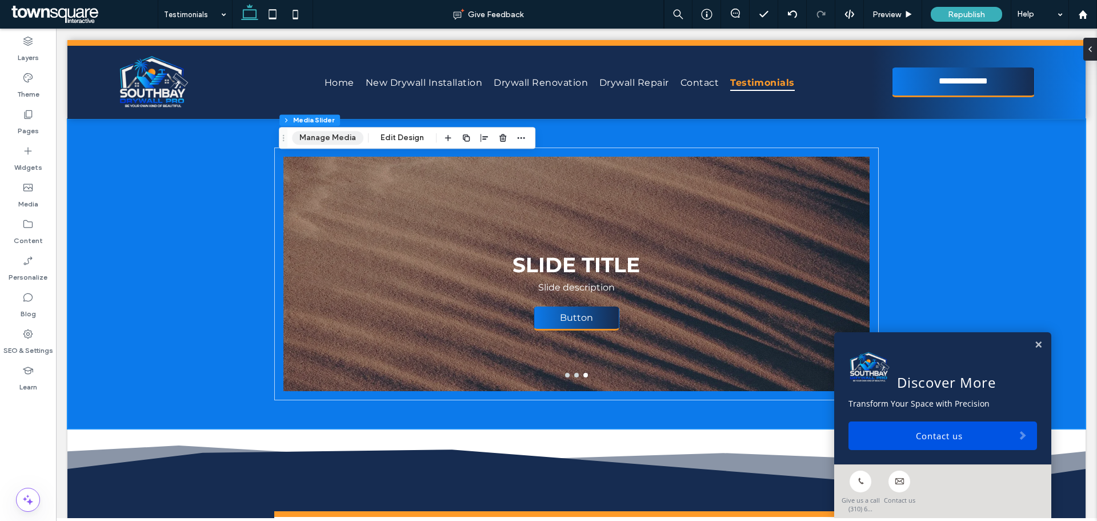
click at [337, 131] on button "Manage Media" at bounding box center [327, 138] width 71 height 14
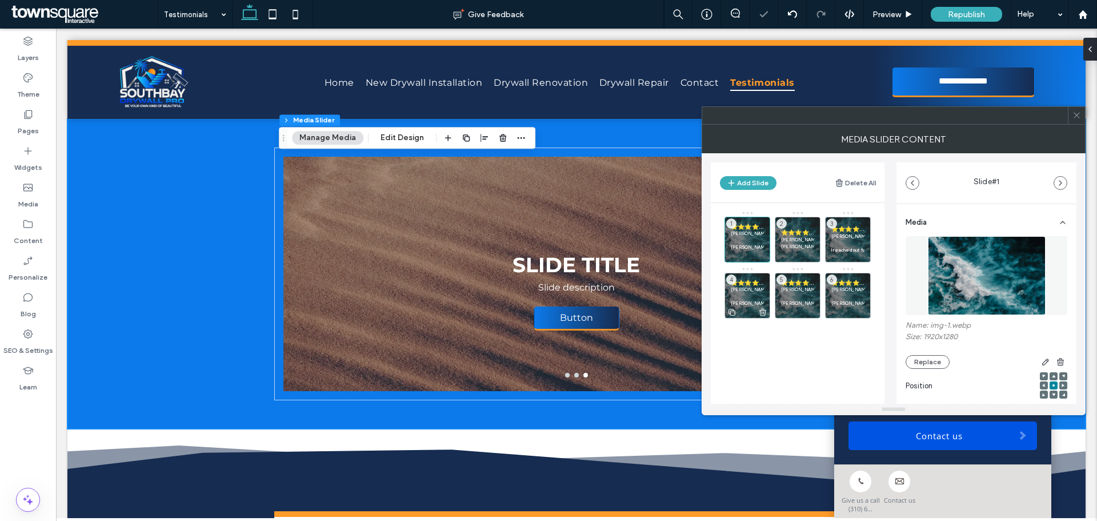
click at [741, 289] on p "[PERSON_NAME]" at bounding box center [747, 289] width 33 height 7
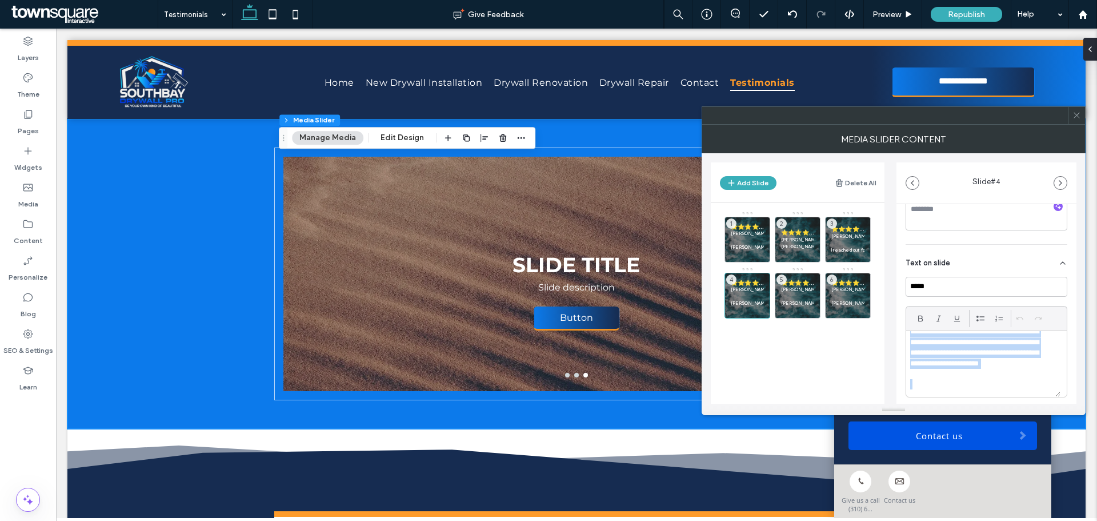
scroll to position [74, 0]
drag, startPoint x: 910, startPoint y: 342, endPoint x: 1023, endPoint y: 403, distance: 128.1
click at [1023, 403] on div "**********" at bounding box center [894, 270] width 384 height 290
click at [952, 346] on p at bounding box center [983, 343] width 146 height 10
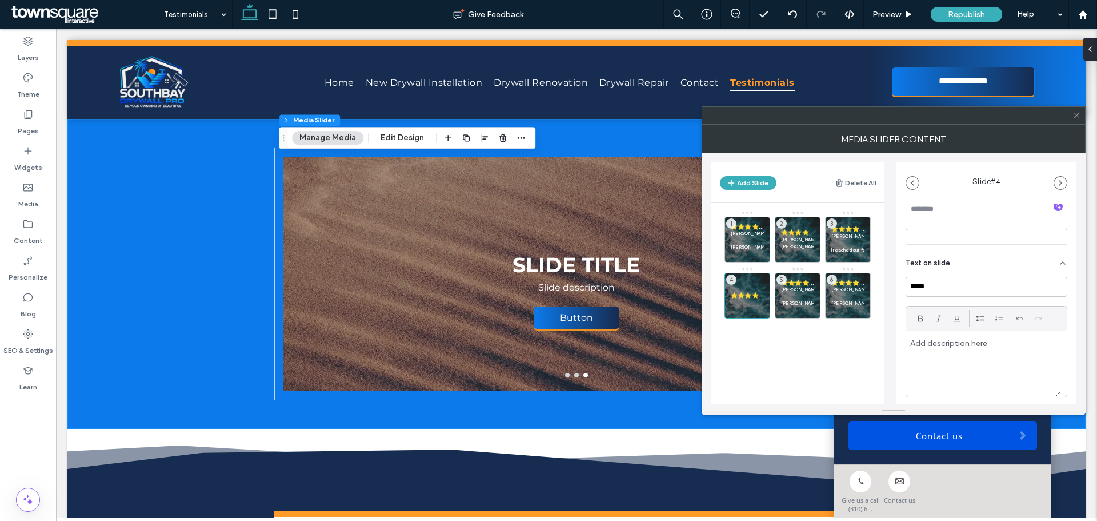
paste div
